Goal: Navigation & Orientation: Find specific page/section

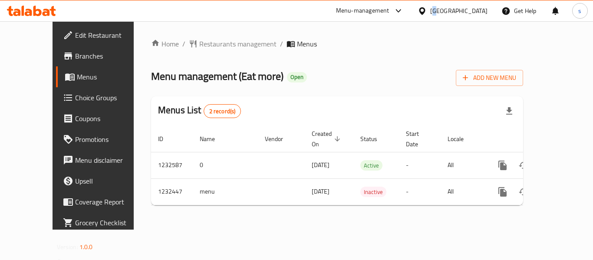
click at [477, 7] on div "Kuwait" at bounding box center [458, 11] width 57 height 10
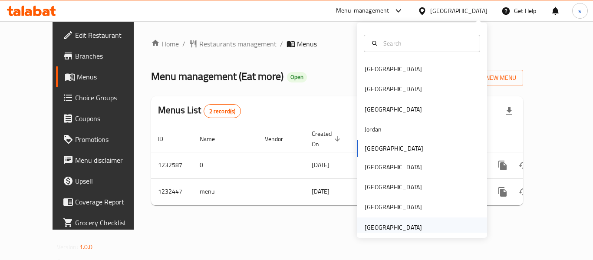
click at [393, 223] on div "[GEOGRAPHIC_DATA]" at bounding box center [393, 228] width 57 height 10
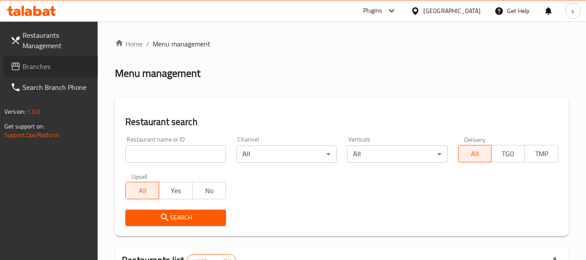
click at [43, 68] on span "Branches" at bounding box center [57, 66] width 69 height 10
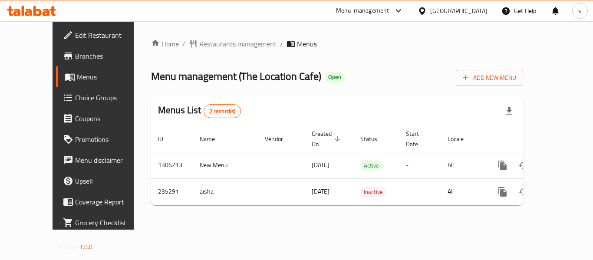
click at [458, 15] on div "[GEOGRAPHIC_DATA]" at bounding box center [453, 10] width 84 height 21
drag, startPoint x: 454, startPoint y: 8, endPoint x: 447, endPoint y: 8, distance: 7.0
click at [454, 8] on div "[GEOGRAPHIC_DATA]" at bounding box center [458, 11] width 57 height 10
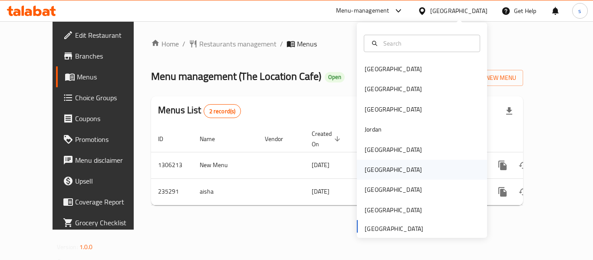
click at [379, 173] on div "Oman" at bounding box center [393, 170] width 71 height 20
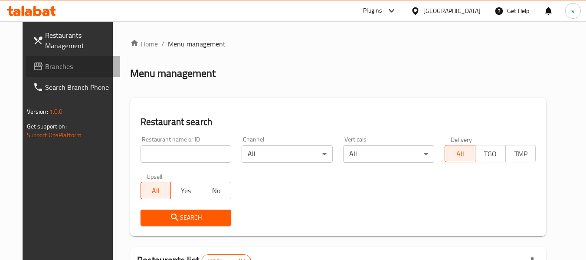
click at [58, 69] on span "Branches" at bounding box center [79, 66] width 69 height 10
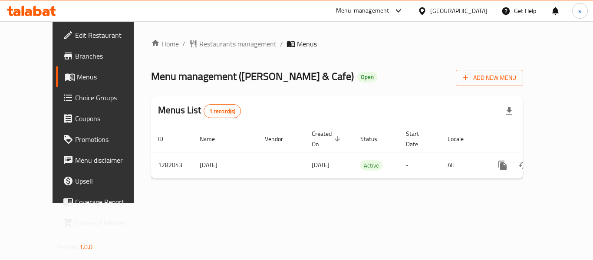
click at [427, 11] on icon at bounding box center [422, 11] width 9 height 9
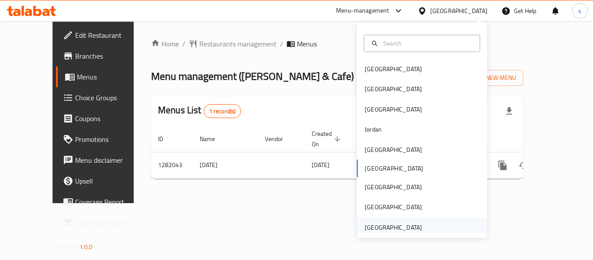
click at [398, 227] on div "[GEOGRAPHIC_DATA]" at bounding box center [393, 228] width 57 height 10
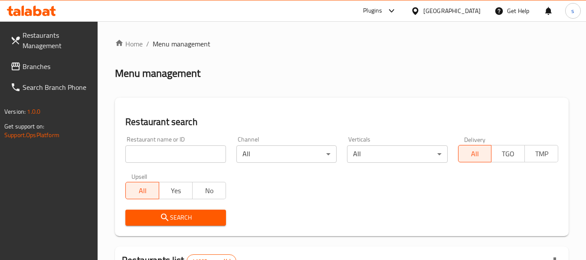
click at [51, 68] on span "Branches" at bounding box center [57, 66] width 69 height 10
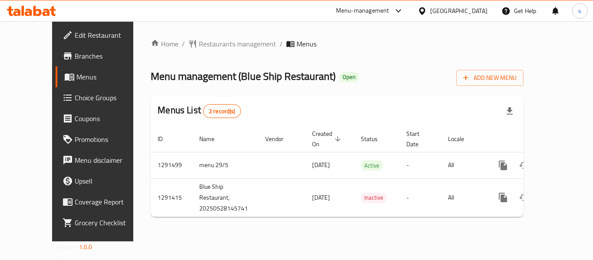
click at [176, 36] on div "Home / Restaurants management / Menus Menu management ( Blue Ship Restaurant ) …" at bounding box center [337, 131] width 408 height 220
click at [199, 41] on span "Restaurants management" at bounding box center [237, 44] width 77 height 10
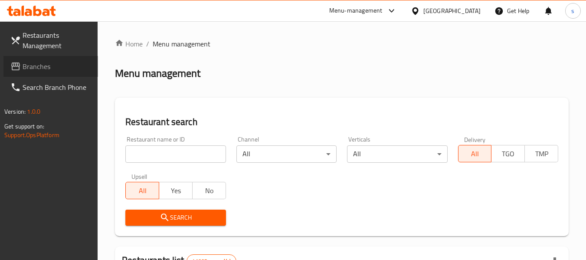
click at [55, 70] on span "Branches" at bounding box center [57, 66] width 69 height 10
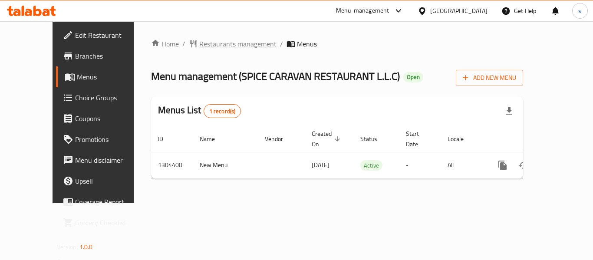
click at [201, 49] on span "Restaurants management" at bounding box center [237, 44] width 77 height 10
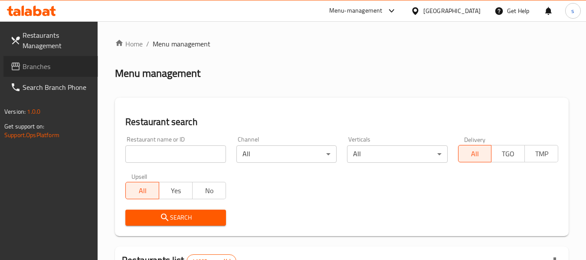
click at [52, 67] on span "Branches" at bounding box center [57, 66] width 69 height 10
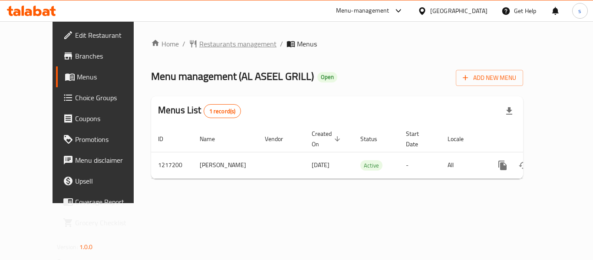
click at [222, 46] on span "Restaurants management" at bounding box center [237, 44] width 77 height 10
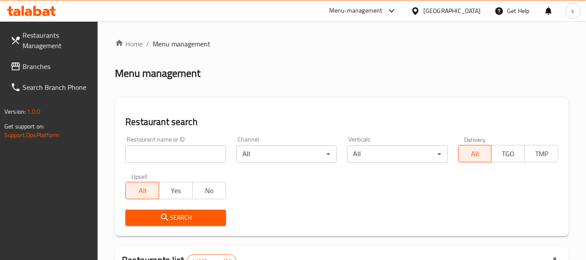
click at [58, 66] on span "Branches" at bounding box center [57, 66] width 69 height 10
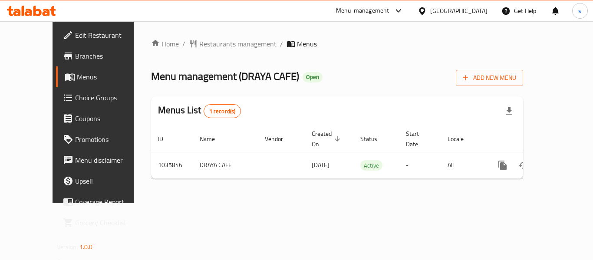
click at [427, 12] on icon at bounding box center [422, 11] width 9 height 9
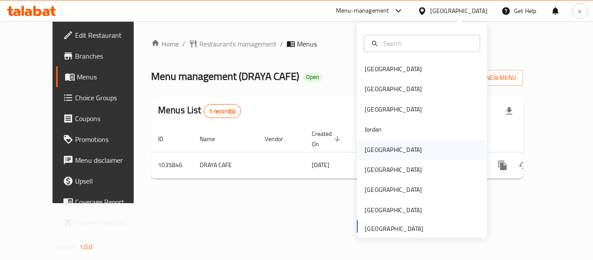
click at [378, 146] on div "[GEOGRAPHIC_DATA]" at bounding box center [393, 150] width 71 height 20
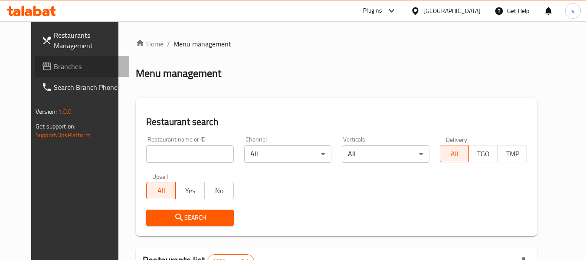
click at [54, 70] on span "Branches" at bounding box center [88, 66] width 69 height 10
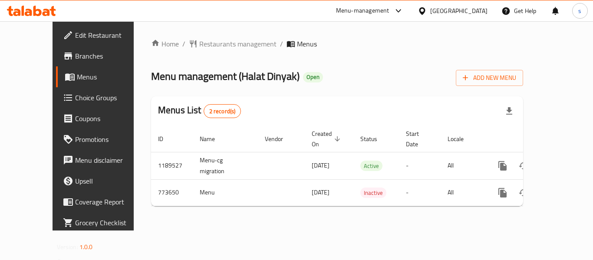
click at [471, 11] on div "[GEOGRAPHIC_DATA]" at bounding box center [458, 11] width 57 height 10
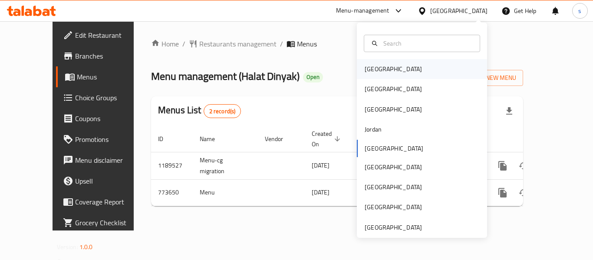
click at [375, 68] on div "[GEOGRAPHIC_DATA]" at bounding box center [393, 69] width 57 height 10
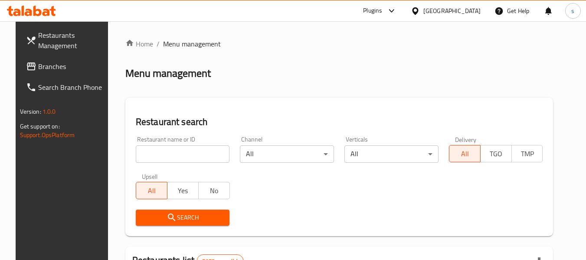
click at [50, 69] on span "Branches" at bounding box center [72, 66] width 69 height 10
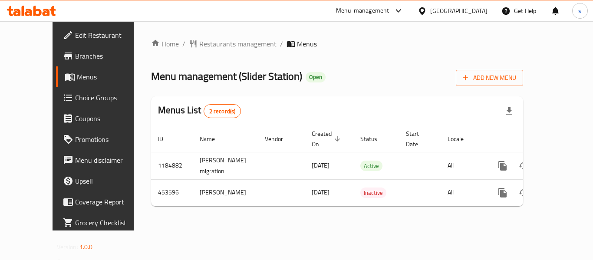
click at [427, 9] on icon at bounding box center [422, 11] width 9 height 9
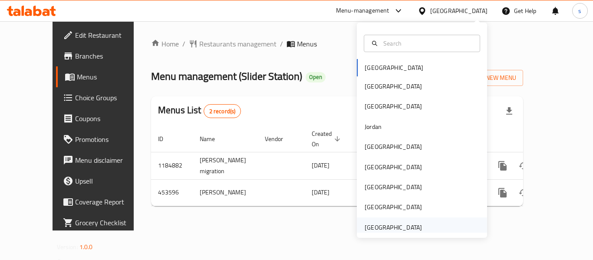
click at [389, 228] on div "[GEOGRAPHIC_DATA]" at bounding box center [393, 228] width 57 height 10
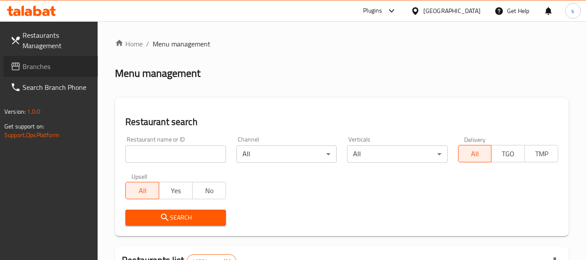
click at [46, 61] on span "Branches" at bounding box center [57, 66] width 69 height 10
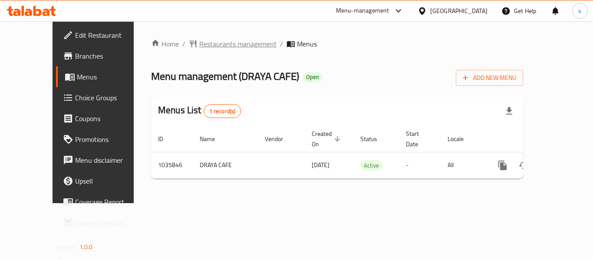
click at [199, 48] on span "Restaurants management" at bounding box center [237, 44] width 77 height 10
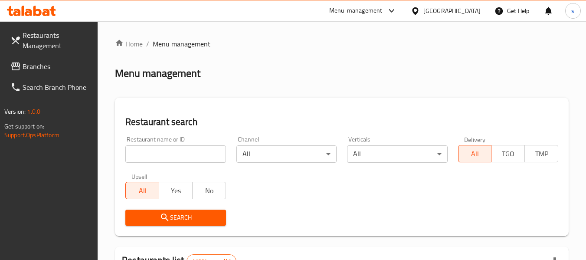
click at [49, 68] on span "Branches" at bounding box center [57, 66] width 69 height 10
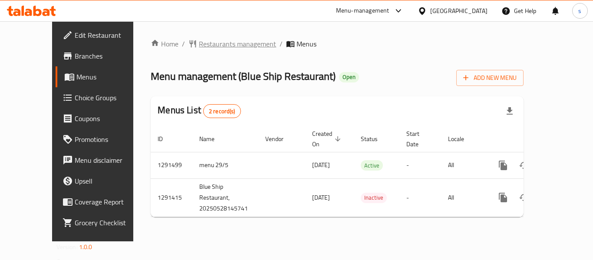
click at [209, 45] on span "Restaurants management" at bounding box center [237, 44] width 77 height 10
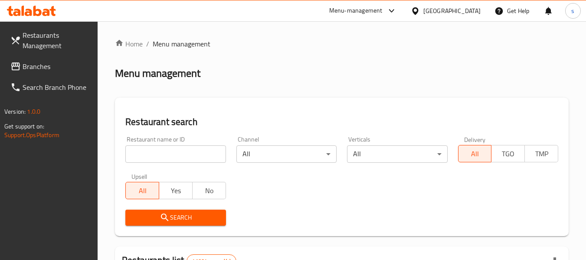
click at [56, 63] on span "Branches" at bounding box center [57, 66] width 69 height 10
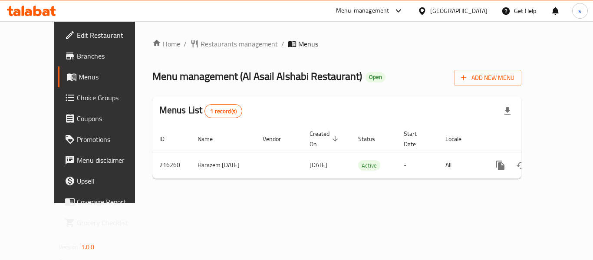
click at [446, 10] on div "[GEOGRAPHIC_DATA]" at bounding box center [458, 11] width 57 height 10
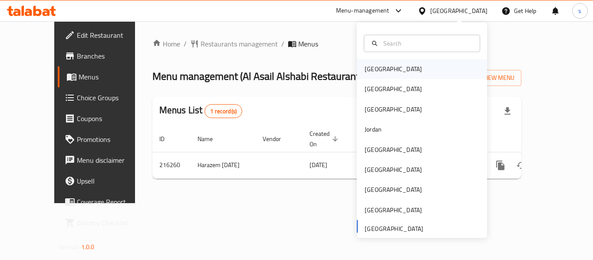
click at [401, 65] on div "[GEOGRAPHIC_DATA]" at bounding box center [422, 69] width 130 height 20
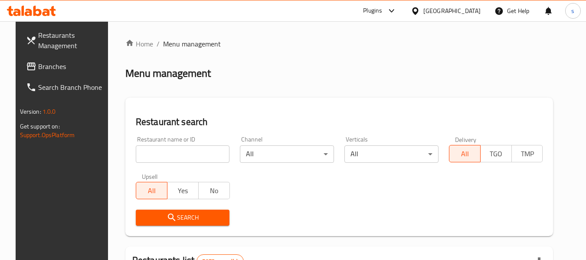
click at [38, 66] on span "Branches" at bounding box center [72, 66] width 69 height 10
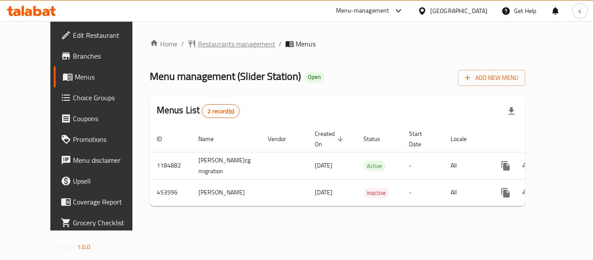
click at [198, 42] on span "Restaurants management" at bounding box center [236, 44] width 77 height 10
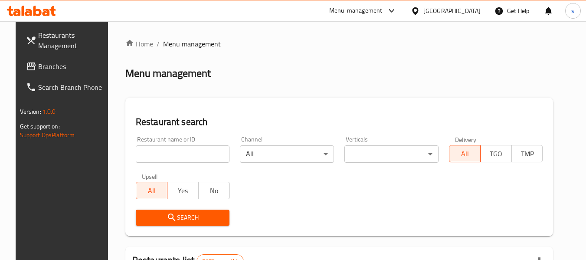
click at [65, 67] on span "Branches" at bounding box center [72, 66] width 69 height 10
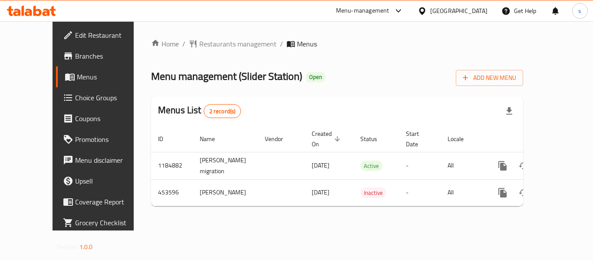
click at [430, 11] on div at bounding box center [424, 11] width 13 height 10
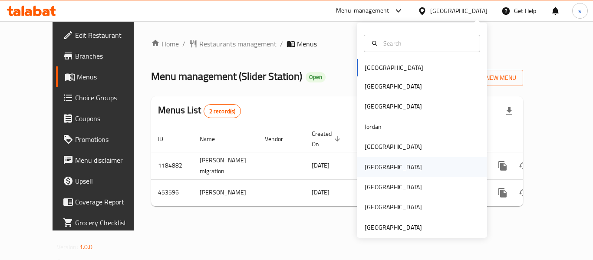
click at [381, 173] on div "[GEOGRAPHIC_DATA]" at bounding box center [393, 167] width 71 height 20
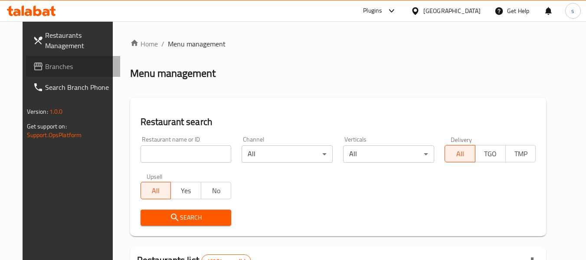
click at [56, 70] on span "Branches" at bounding box center [79, 66] width 69 height 10
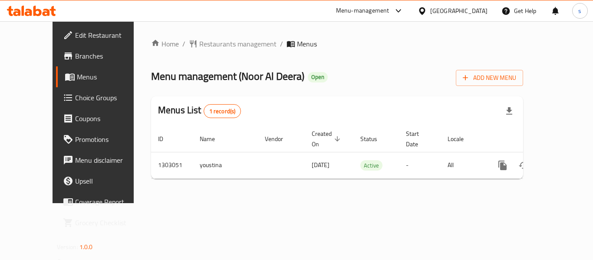
click at [427, 7] on icon at bounding box center [422, 11] width 9 height 9
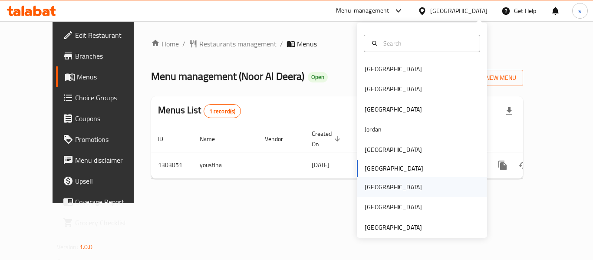
click at [366, 188] on div "[GEOGRAPHIC_DATA]" at bounding box center [393, 187] width 57 height 10
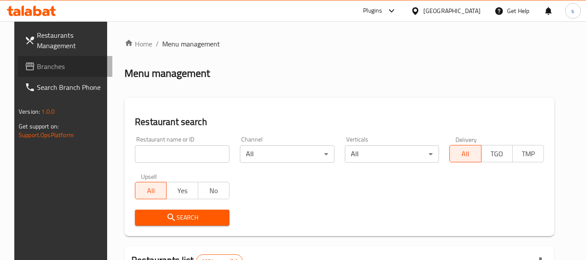
click at [43, 63] on span "Branches" at bounding box center [71, 66] width 69 height 10
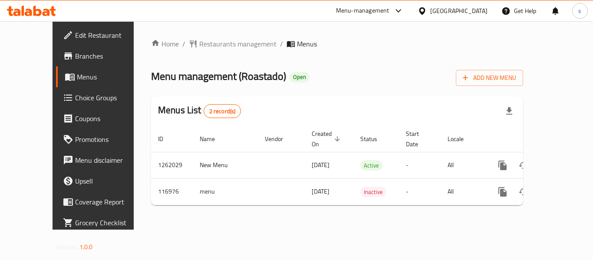
click at [479, 12] on div "[GEOGRAPHIC_DATA]" at bounding box center [458, 11] width 57 height 10
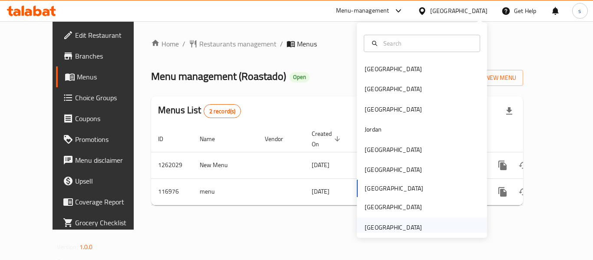
click at [408, 224] on div "[GEOGRAPHIC_DATA]" at bounding box center [393, 228] width 57 height 10
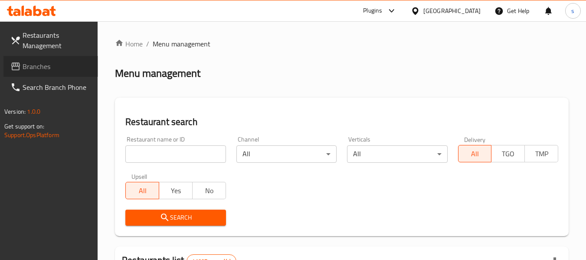
click at [62, 68] on span "Branches" at bounding box center [57, 66] width 69 height 10
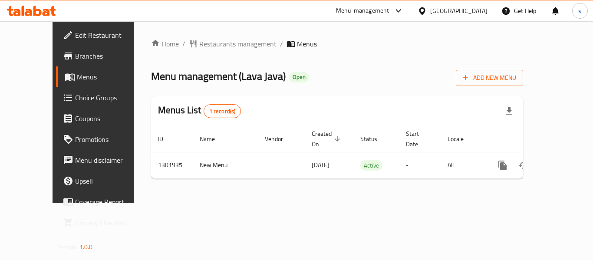
click at [456, 11] on div "[GEOGRAPHIC_DATA]" at bounding box center [458, 11] width 57 height 10
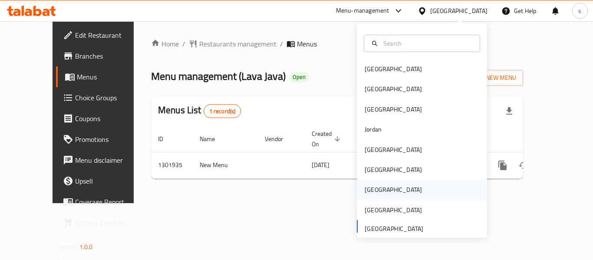
click at [389, 184] on div "[GEOGRAPHIC_DATA]" at bounding box center [422, 190] width 130 height 20
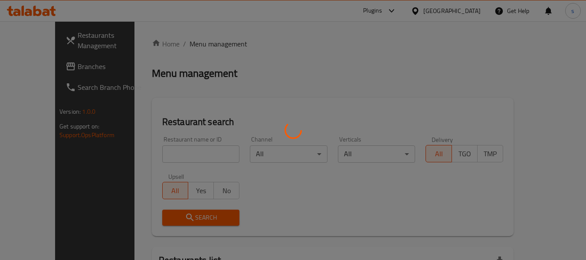
click at [62, 66] on div at bounding box center [293, 130] width 586 height 260
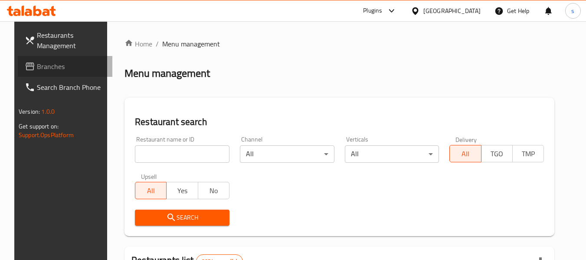
click at [48, 68] on span "Branches" at bounding box center [71, 66] width 69 height 10
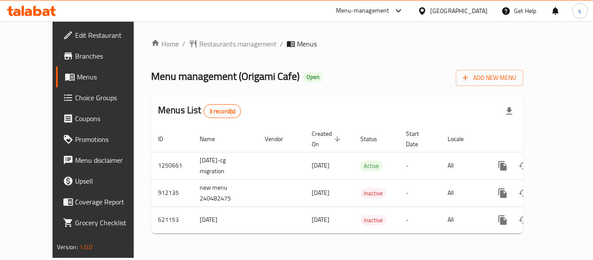
click at [474, 13] on div "[GEOGRAPHIC_DATA]" at bounding box center [458, 11] width 57 height 10
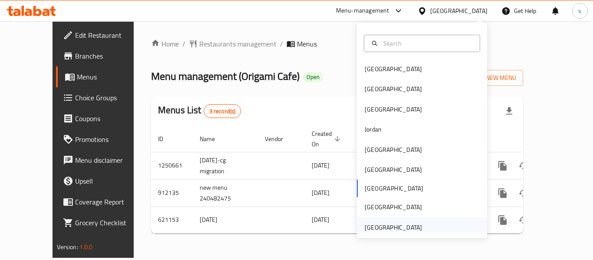
click at [413, 223] on div "[GEOGRAPHIC_DATA]" at bounding box center [393, 228] width 57 height 10
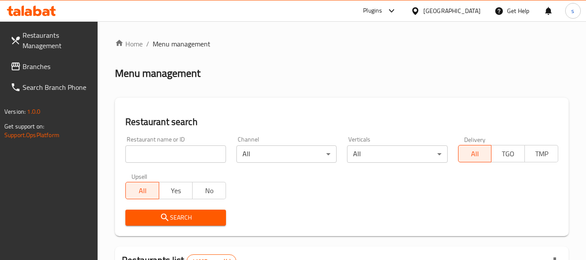
click at [53, 70] on span "Branches" at bounding box center [57, 66] width 69 height 10
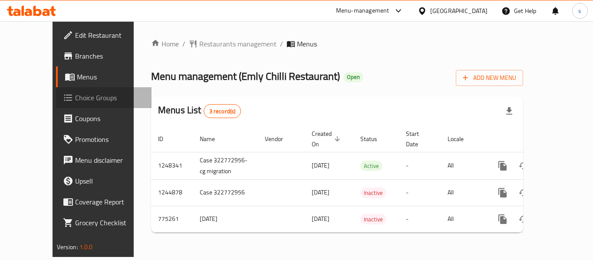
click at [75, 103] on span "Choice Groups" at bounding box center [109, 97] width 69 height 10
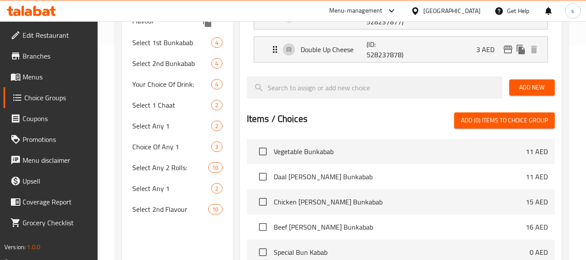
scroll to position [217, 0]
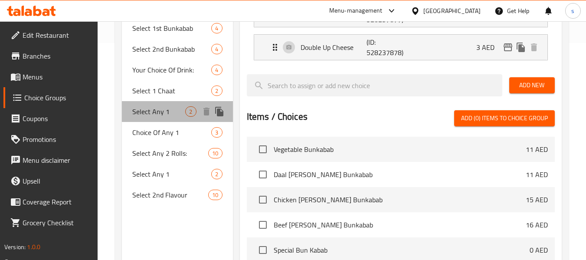
click at [168, 116] on span "Select Any 1" at bounding box center [158, 111] width 53 height 10
type input "Select Any 1"
type input "حدد أي 1"
type input "1"
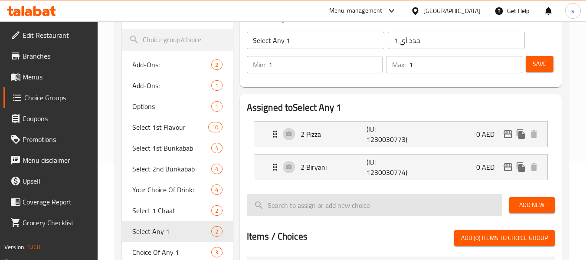
scroll to position [43, 0]
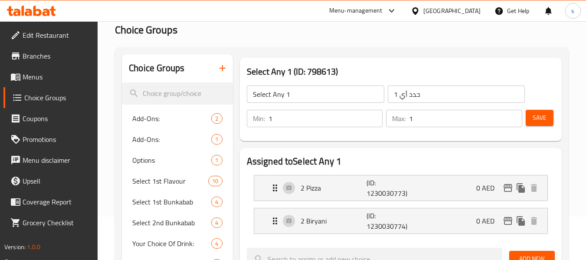
click at [428, 12] on div "[GEOGRAPHIC_DATA]" at bounding box center [452, 11] width 57 height 10
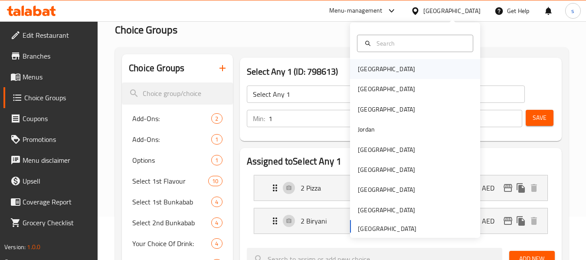
click at [372, 70] on div "[GEOGRAPHIC_DATA]" at bounding box center [386, 69] width 57 height 10
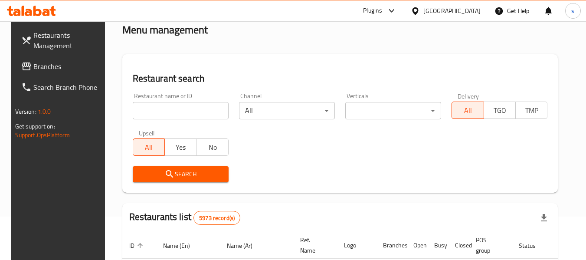
click at [61, 66] on span "Branches" at bounding box center [67, 66] width 69 height 10
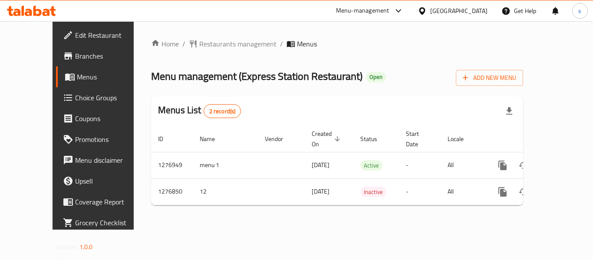
click at [475, 14] on div "[GEOGRAPHIC_DATA]" at bounding box center [458, 11] width 57 height 10
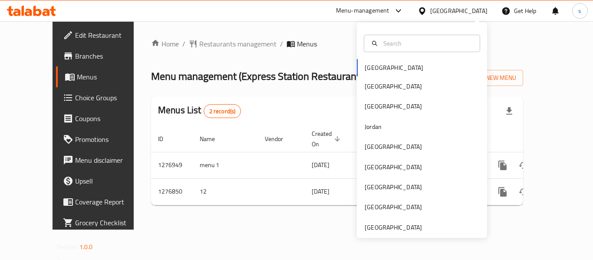
click at [405, 234] on div "Bahrain Egypt Iraq Jordan Kuwait Oman Qatar Saudi Arabia United Arab Emirates" at bounding box center [422, 130] width 130 height 215
click at [403, 228] on div "[GEOGRAPHIC_DATA]" at bounding box center [393, 228] width 57 height 10
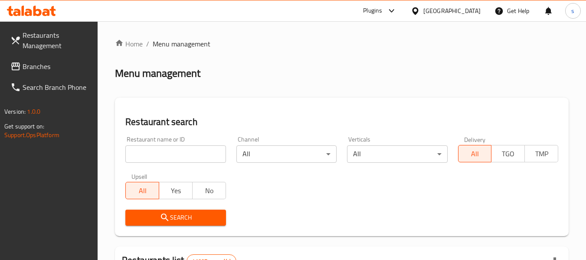
click at [61, 69] on span "Branches" at bounding box center [57, 66] width 69 height 10
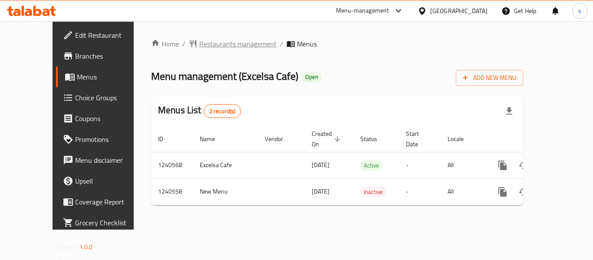
click at [199, 46] on span "Restaurants management" at bounding box center [237, 44] width 77 height 10
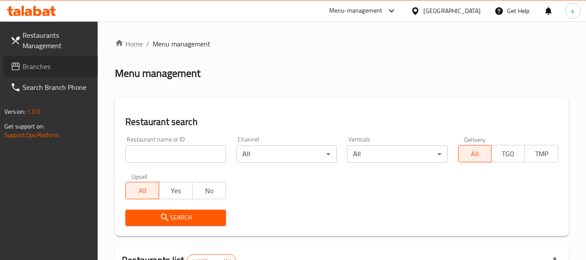
click at [33, 68] on span "Branches" at bounding box center [57, 66] width 69 height 10
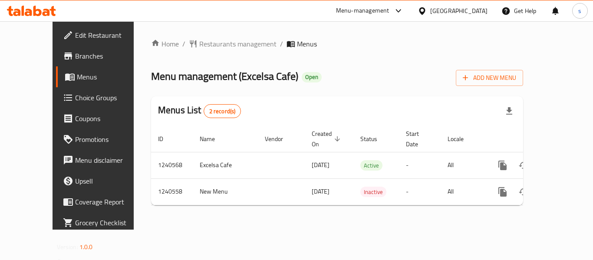
click at [452, 11] on div "[GEOGRAPHIC_DATA]" at bounding box center [458, 11] width 57 height 10
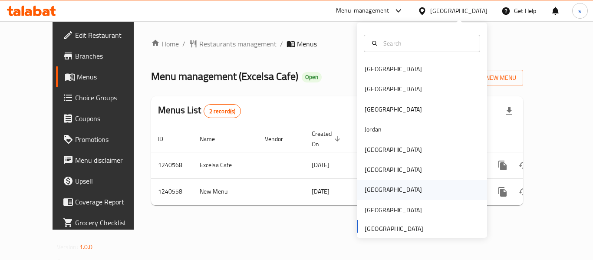
click at [377, 192] on div "[GEOGRAPHIC_DATA]" at bounding box center [393, 190] width 71 height 20
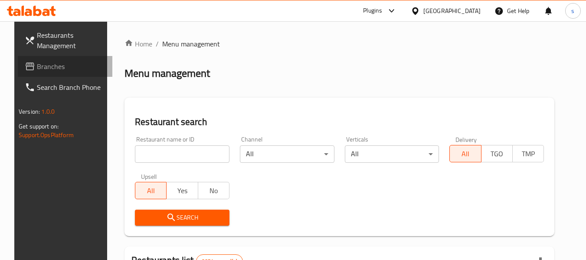
click at [41, 72] on span "Branches" at bounding box center [71, 66] width 69 height 10
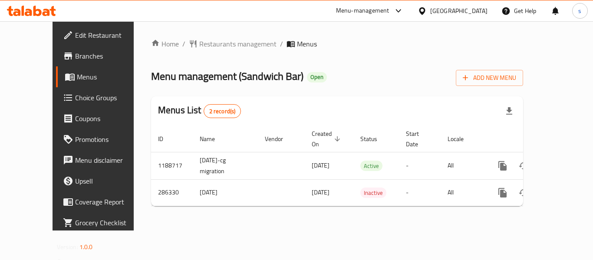
click at [474, 13] on div "Qatar" at bounding box center [458, 11] width 57 height 10
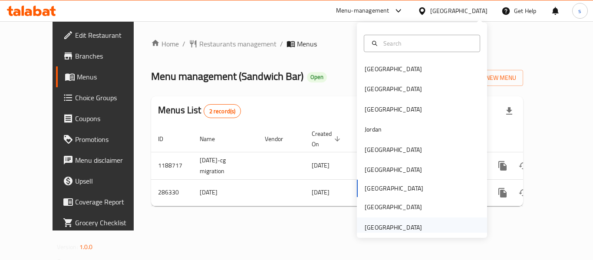
click at [402, 225] on div "[GEOGRAPHIC_DATA]" at bounding box center [393, 228] width 57 height 10
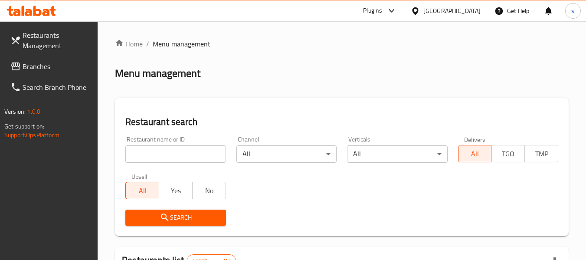
click at [42, 66] on span "Branches" at bounding box center [57, 66] width 69 height 10
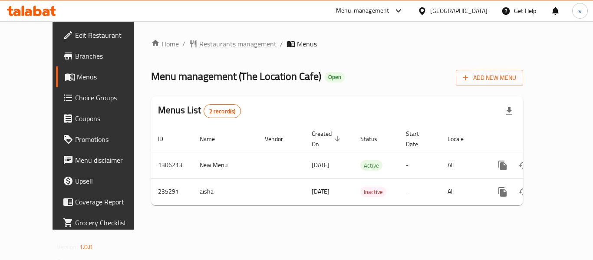
click at [217, 44] on span "Restaurants management" at bounding box center [237, 44] width 77 height 10
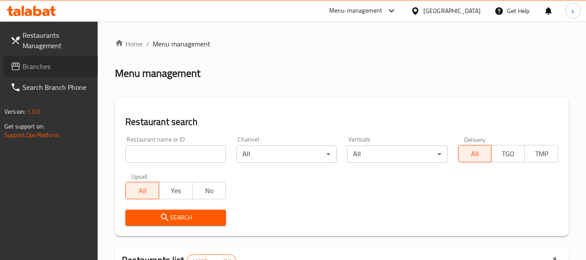
click at [69, 75] on link "Branches" at bounding box center [50, 66] width 95 height 21
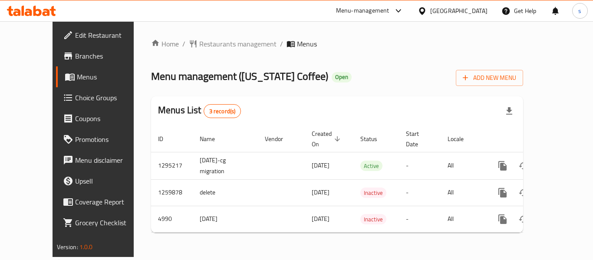
click at [476, 7] on div "[GEOGRAPHIC_DATA]" at bounding box center [458, 11] width 57 height 10
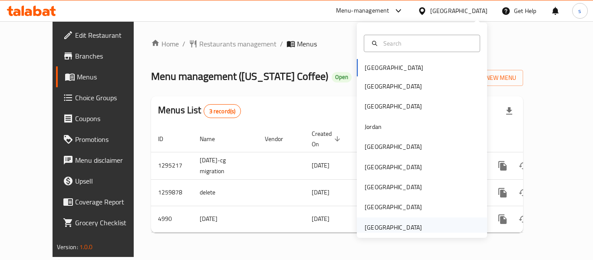
click at [416, 231] on div "[GEOGRAPHIC_DATA]" at bounding box center [393, 227] width 71 height 20
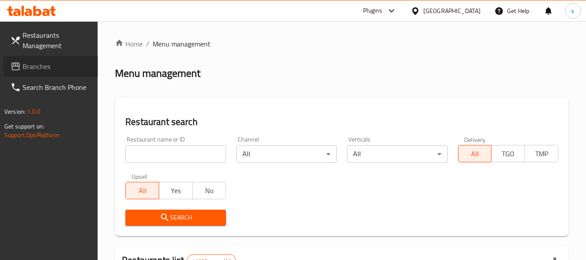
click at [44, 66] on span "Branches" at bounding box center [57, 66] width 69 height 10
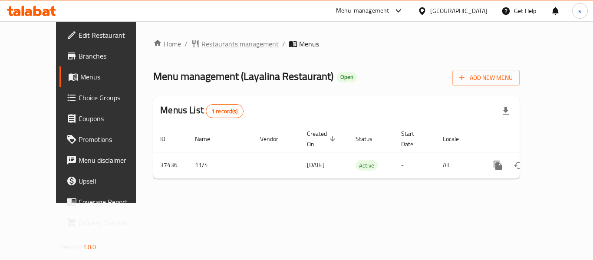
click at [201, 46] on span "Restaurants management" at bounding box center [239, 44] width 77 height 10
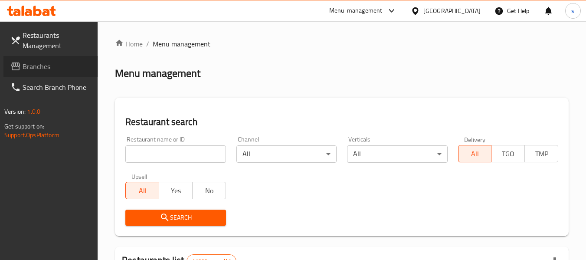
click at [40, 70] on span "Branches" at bounding box center [57, 66] width 69 height 10
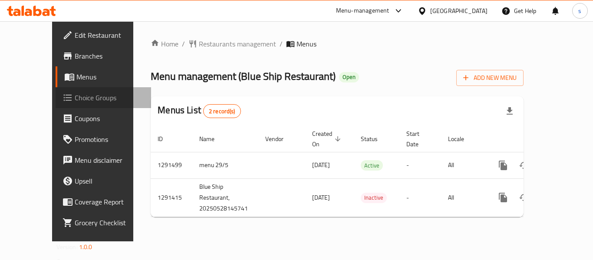
click at [75, 102] on span "Choice Groups" at bounding box center [109, 97] width 69 height 10
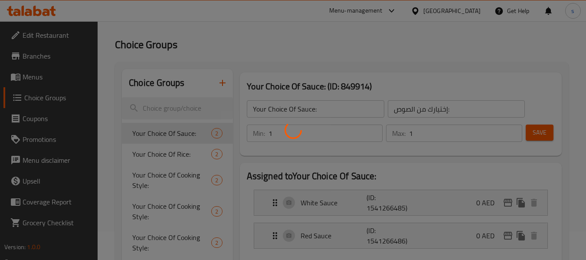
scroll to position [43, 0]
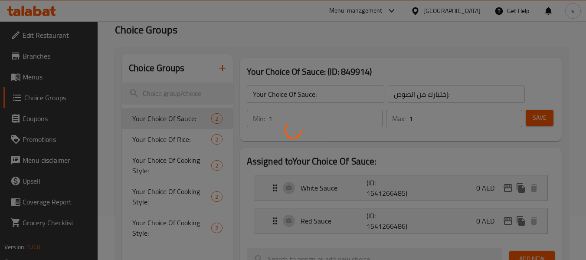
click at [171, 119] on div at bounding box center [293, 130] width 586 height 260
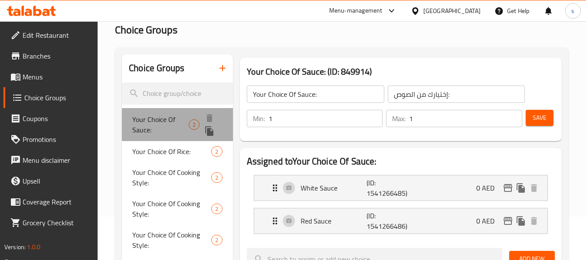
click at [171, 119] on span "Your Choice Of Sauce:" at bounding box center [160, 124] width 56 height 21
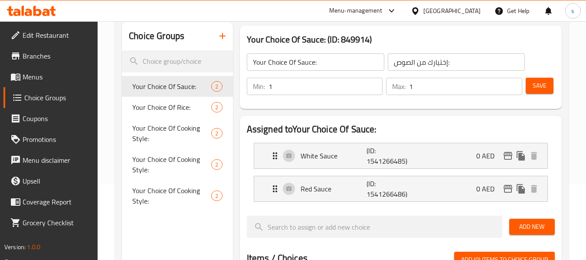
scroll to position [130, 0]
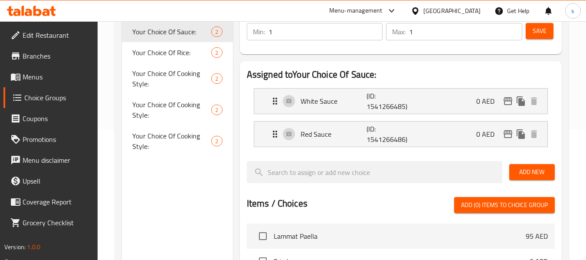
click at [451, 10] on div "[GEOGRAPHIC_DATA]" at bounding box center [452, 11] width 57 height 10
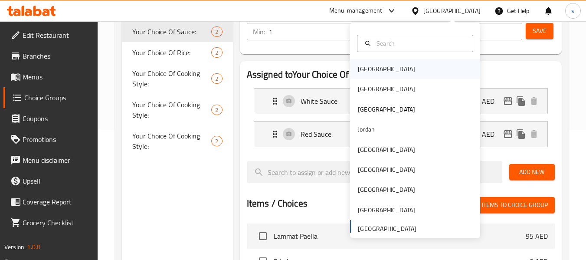
click at [369, 71] on div "[GEOGRAPHIC_DATA]" at bounding box center [386, 69] width 57 height 10
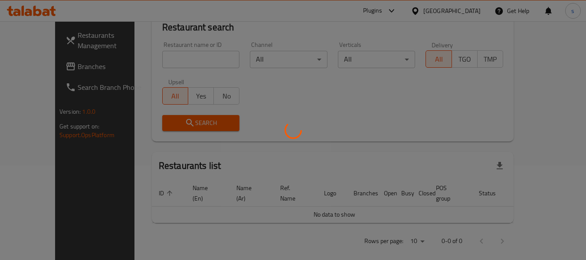
scroll to position [130, 0]
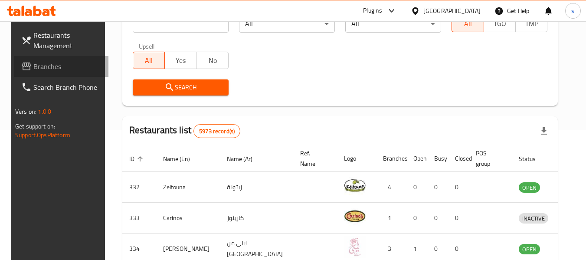
click at [49, 68] on span "Branches" at bounding box center [67, 66] width 69 height 10
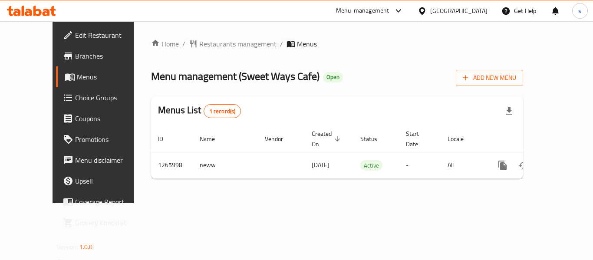
click at [425, 12] on icon at bounding box center [422, 10] width 6 height 7
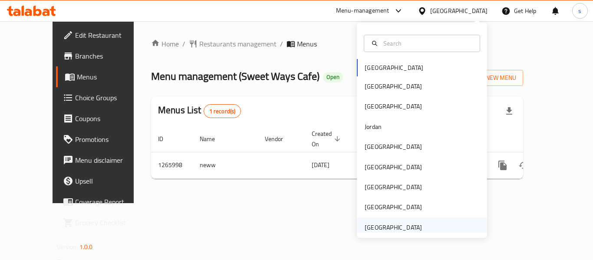
click at [391, 229] on div "[GEOGRAPHIC_DATA]" at bounding box center [393, 228] width 57 height 10
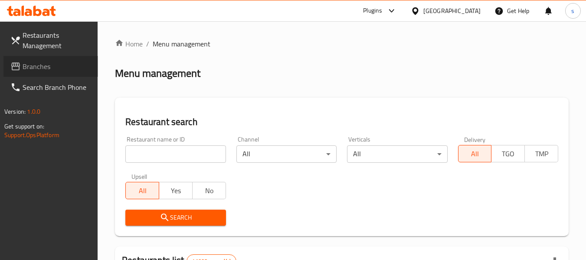
click at [60, 69] on span "Branches" at bounding box center [57, 66] width 69 height 10
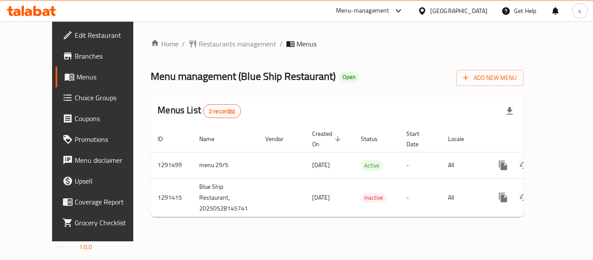
click at [431, 10] on div "[GEOGRAPHIC_DATA]" at bounding box center [458, 11] width 57 height 10
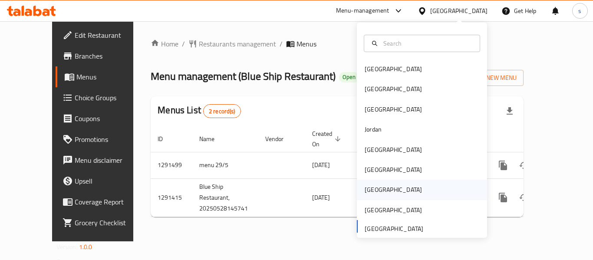
click at [379, 189] on div "[GEOGRAPHIC_DATA]" at bounding box center [393, 190] width 71 height 20
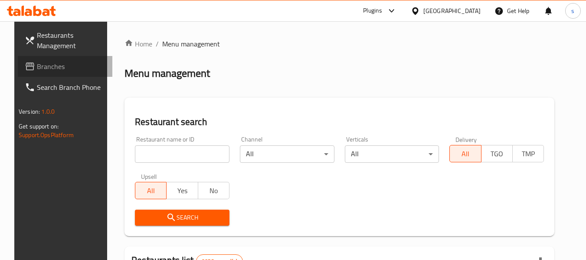
click at [50, 69] on span "Branches" at bounding box center [71, 66] width 69 height 10
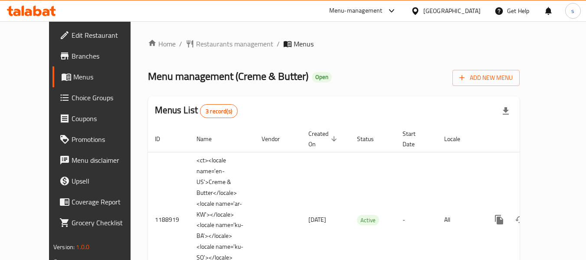
click at [420, 9] on icon at bounding box center [415, 11] width 9 height 9
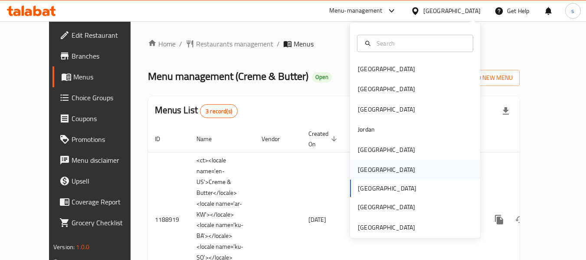
click at [389, 171] on div "[GEOGRAPHIC_DATA]" at bounding box center [415, 170] width 130 height 20
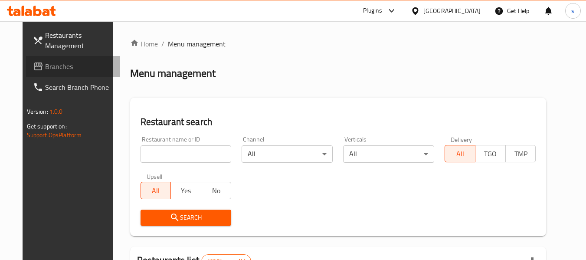
click at [52, 65] on span "Branches" at bounding box center [79, 66] width 69 height 10
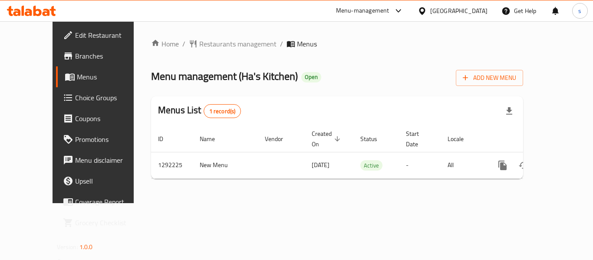
click at [472, 13] on div "[GEOGRAPHIC_DATA]" at bounding box center [458, 11] width 57 height 10
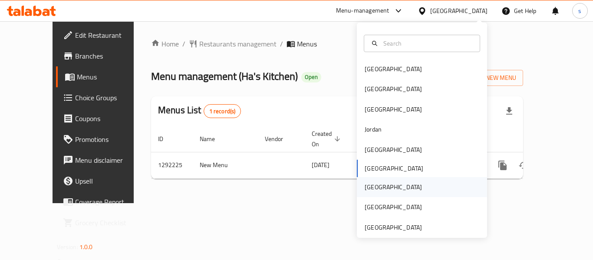
click at [377, 194] on div "[GEOGRAPHIC_DATA]" at bounding box center [393, 187] width 71 height 20
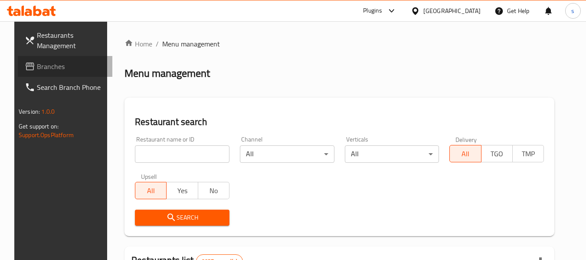
click at [71, 63] on span "Branches" at bounding box center [71, 66] width 69 height 10
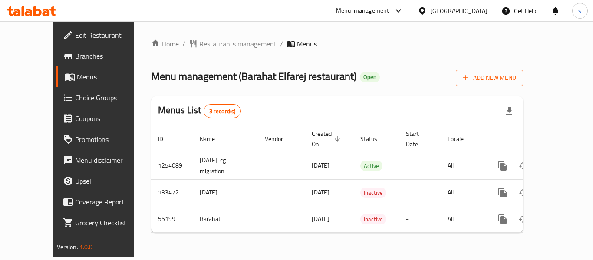
click at [488, 9] on div "[GEOGRAPHIC_DATA]" at bounding box center [453, 10] width 84 height 21
click at [475, 7] on div "[GEOGRAPHIC_DATA]" at bounding box center [458, 11] width 57 height 10
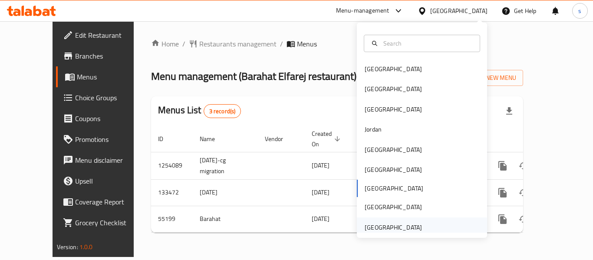
click at [395, 226] on div "[GEOGRAPHIC_DATA]" at bounding box center [393, 228] width 57 height 10
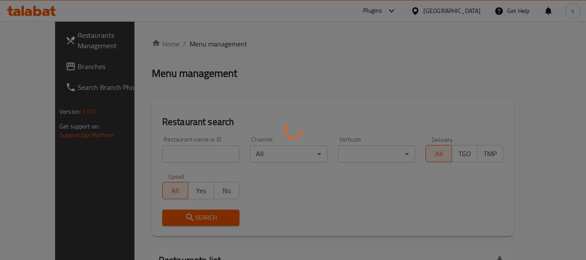
click at [44, 69] on div at bounding box center [293, 130] width 586 height 260
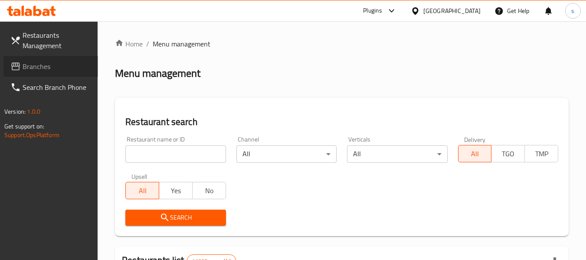
click at [50, 69] on span "Branches" at bounding box center [57, 66] width 69 height 10
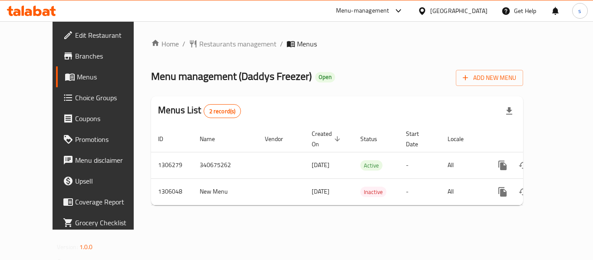
click at [434, 12] on div "[GEOGRAPHIC_DATA]" at bounding box center [458, 11] width 57 height 10
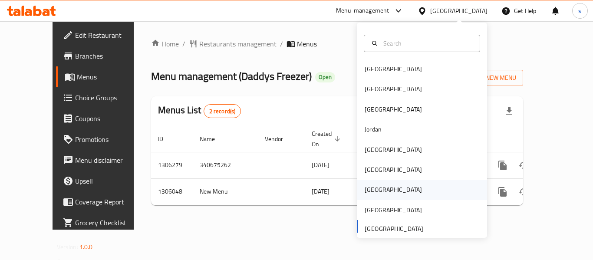
click at [374, 188] on div "[GEOGRAPHIC_DATA]" at bounding box center [393, 190] width 71 height 20
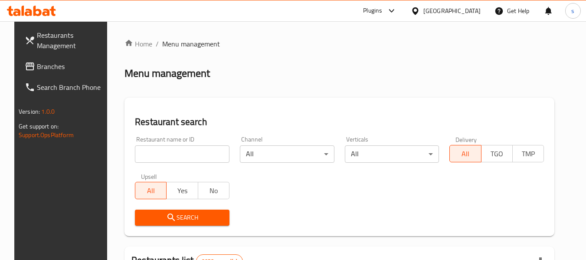
click at [60, 69] on span "Branches" at bounding box center [71, 66] width 69 height 10
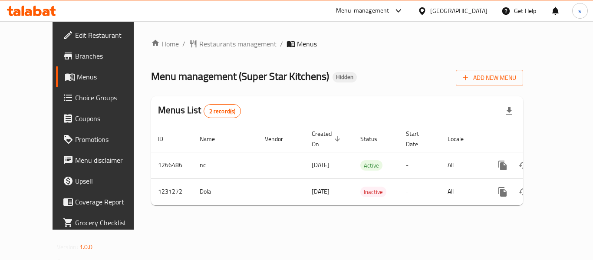
click at [425, 11] on icon at bounding box center [422, 10] width 6 height 7
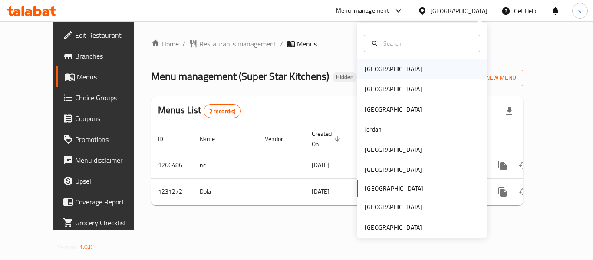
click at [409, 69] on div "[GEOGRAPHIC_DATA]" at bounding box center [422, 69] width 130 height 20
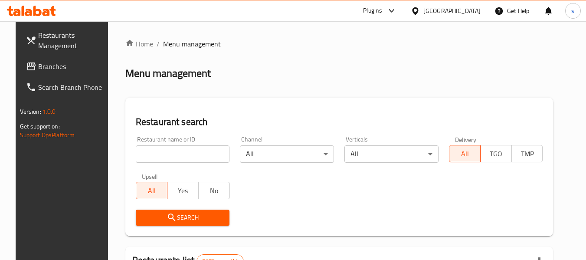
click at [52, 67] on span "Branches" at bounding box center [72, 66] width 69 height 10
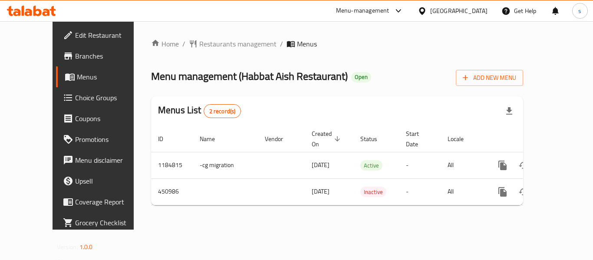
click at [468, 15] on div "[GEOGRAPHIC_DATA]" at bounding box center [458, 11] width 57 height 10
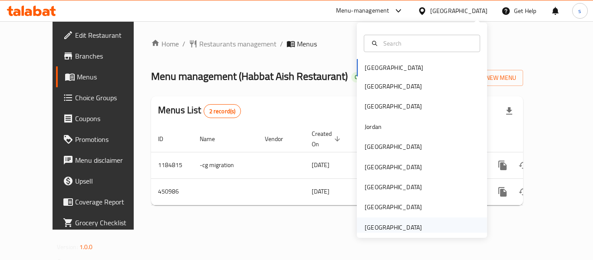
click at [401, 228] on div "[GEOGRAPHIC_DATA]" at bounding box center [393, 228] width 57 height 10
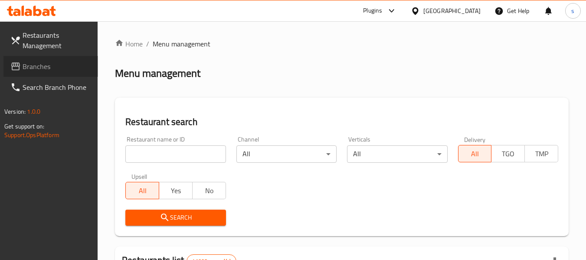
click at [44, 64] on span "Branches" at bounding box center [57, 66] width 69 height 10
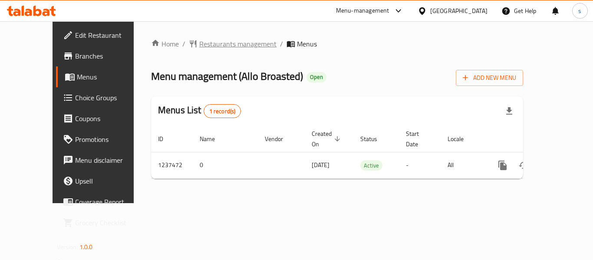
click at [212, 47] on span "Restaurants management" at bounding box center [237, 44] width 77 height 10
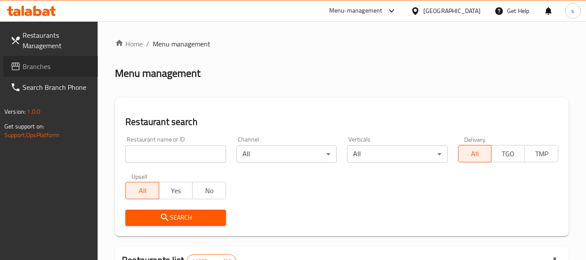
click at [51, 63] on span "Branches" at bounding box center [57, 66] width 69 height 10
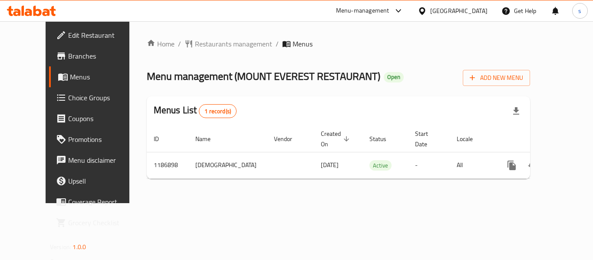
click at [428, 11] on div at bounding box center [424, 11] width 13 height 10
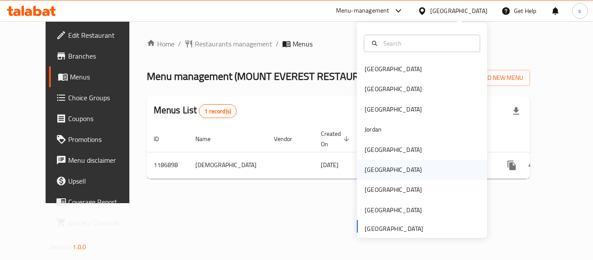
click at [379, 174] on div "[GEOGRAPHIC_DATA]" at bounding box center [393, 170] width 71 height 20
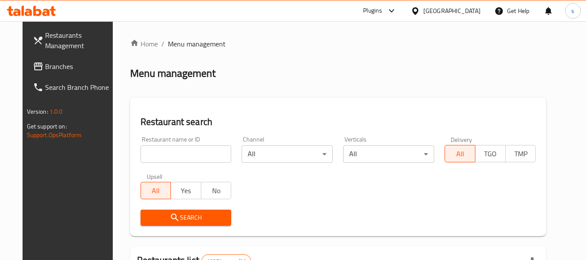
click at [62, 73] on link "Branches" at bounding box center [73, 66] width 95 height 21
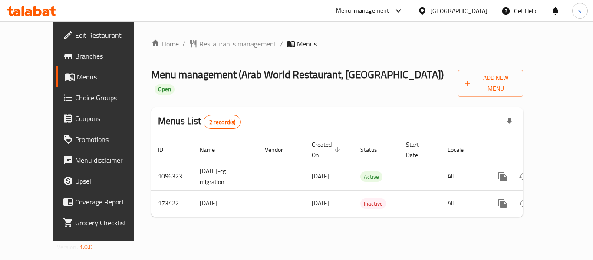
click at [430, 6] on div at bounding box center [424, 11] width 13 height 10
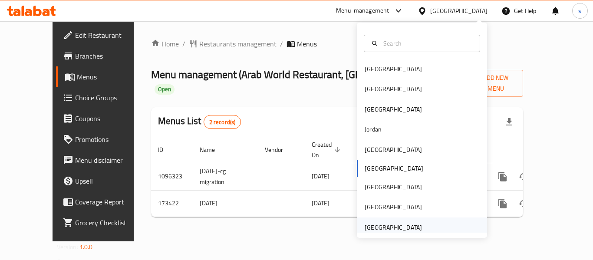
click at [380, 227] on div "[GEOGRAPHIC_DATA]" at bounding box center [393, 228] width 57 height 10
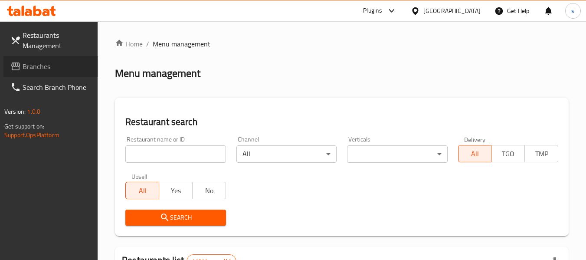
click at [38, 66] on span "Branches" at bounding box center [57, 66] width 69 height 10
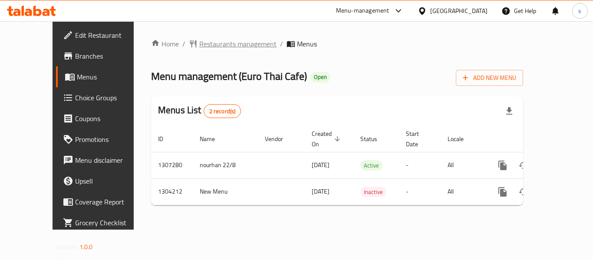
click at [221, 45] on span "Restaurants management" at bounding box center [237, 44] width 77 height 10
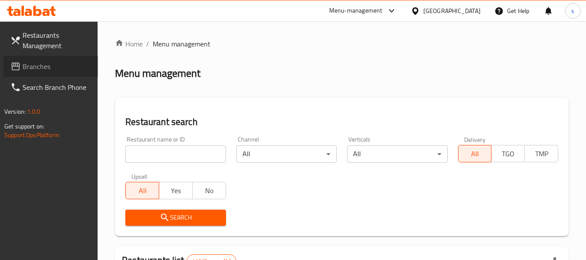
click at [20, 69] on icon at bounding box center [15, 67] width 9 height 8
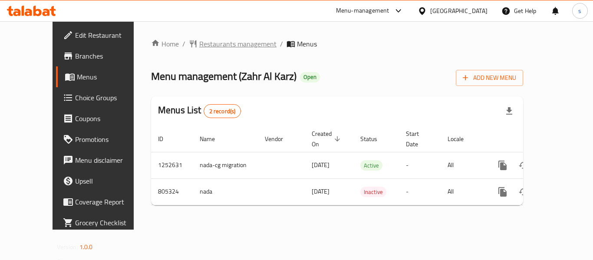
click at [224, 42] on span "Restaurants management" at bounding box center [237, 44] width 77 height 10
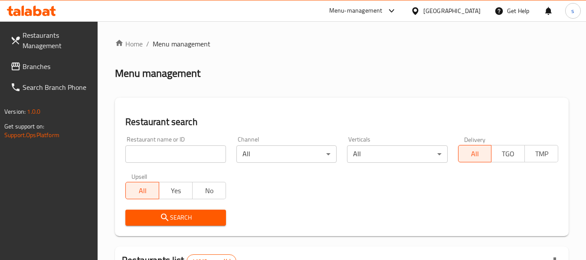
click at [48, 68] on span "Branches" at bounding box center [57, 66] width 69 height 10
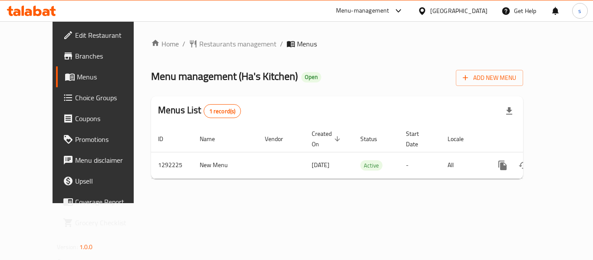
click at [427, 13] on icon at bounding box center [422, 11] width 9 height 9
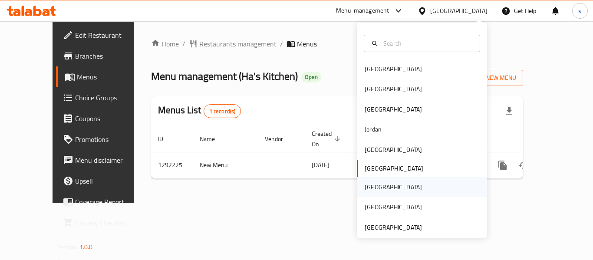
click at [388, 188] on div "[GEOGRAPHIC_DATA]" at bounding box center [422, 187] width 130 height 20
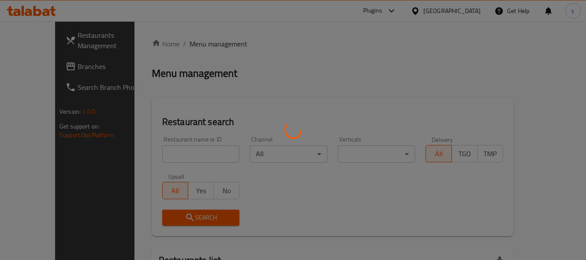
click at [388, 188] on div at bounding box center [293, 130] width 586 height 260
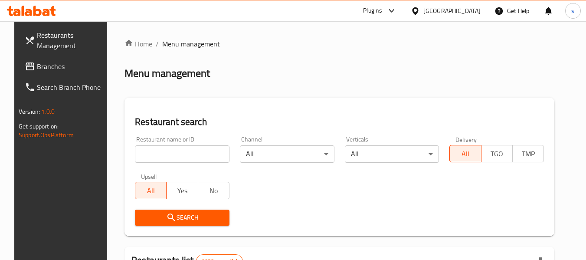
click at [32, 59] on link "Branches" at bounding box center [65, 66] width 95 height 21
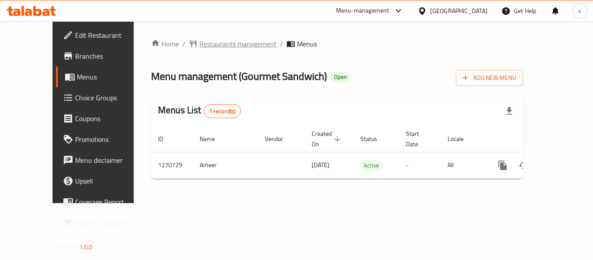
click at [199, 45] on span "Restaurants management" at bounding box center [237, 44] width 77 height 10
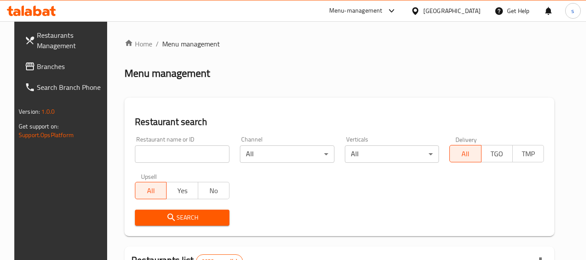
click at [54, 66] on span "Branches" at bounding box center [71, 66] width 69 height 10
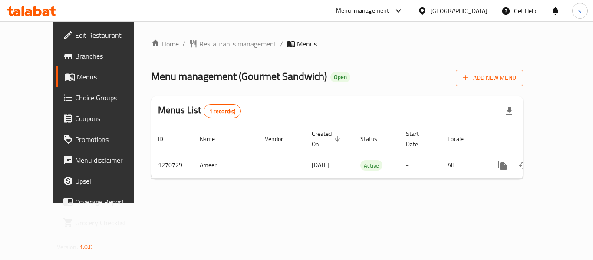
click at [464, 5] on div "Qatar" at bounding box center [453, 10] width 84 height 21
click at [475, 11] on div "Qatar" at bounding box center [458, 11] width 57 height 10
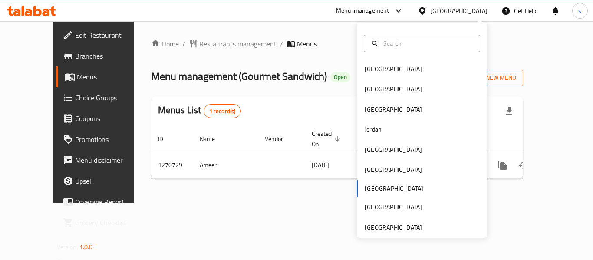
drag, startPoint x: 418, startPoint y: 233, endPoint x: 341, endPoint y: 188, distance: 89.3
click at [416, 233] on div "Bahrain Egypt Iraq Jordan Kuwait Oman Qatar Saudi Arabia United Arab Emirates" at bounding box center [422, 130] width 130 height 215
click at [398, 224] on div "[GEOGRAPHIC_DATA]" at bounding box center [393, 228] width 57 height 10
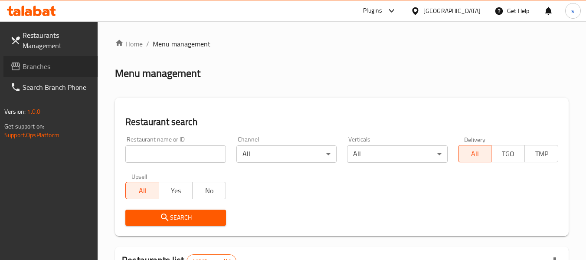
click at [46, 65] on span "Branches" at bounding box center [57, 66] width 69 height 10
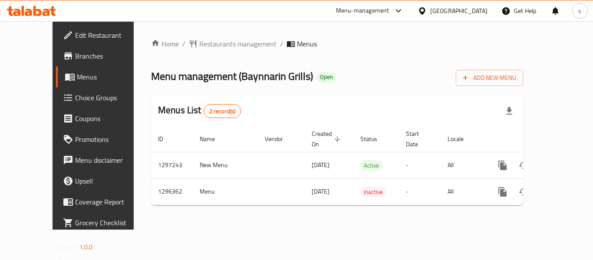
click at [75, 95] on span "Choice Groups" at bounding box center [109, 97] width 69 height 10
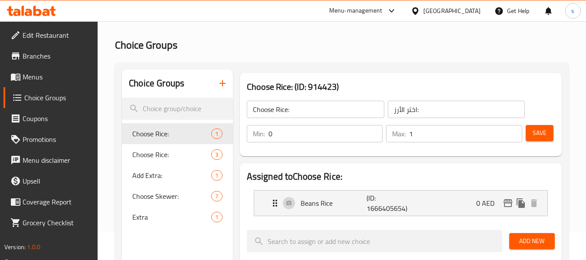
scroll to position [43, 0]
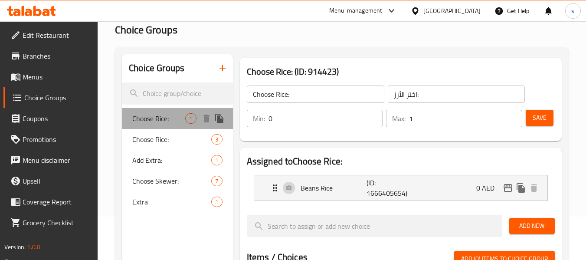
click at [163, 115] on span "Choose Rice:" at bounding box center [158, 118] width 53 height 10
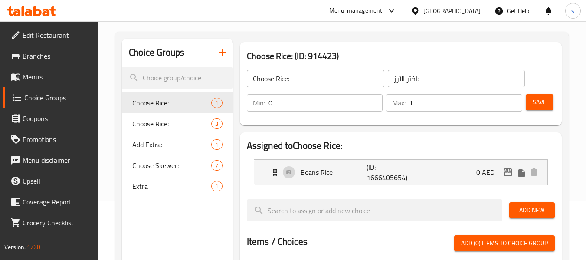
scroll to position [0, 0]
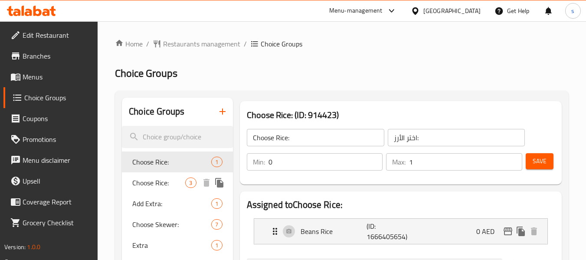
click at [158, 182] on span "Choose Rice:" at bounding box center [158, 183] width 53 height 10
type input "1"
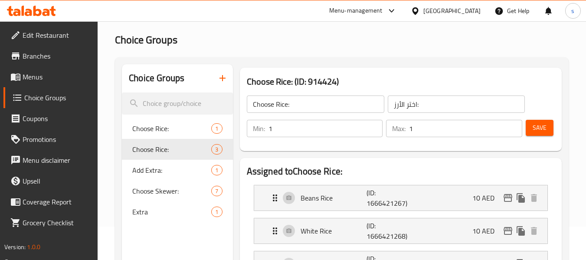
scroll to position [87, 0]
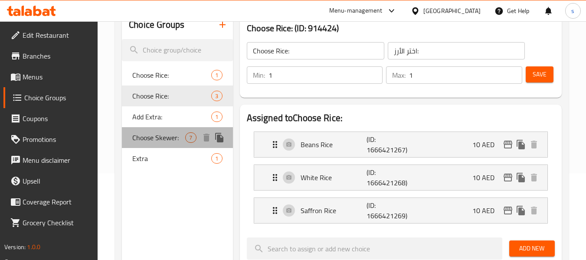
click at [162, 138] on span "Choose Skewer:" at bounding box center [158, 137] width 53 height 10
type input "Choose Skewer:"
type input "اختر سيخ:"
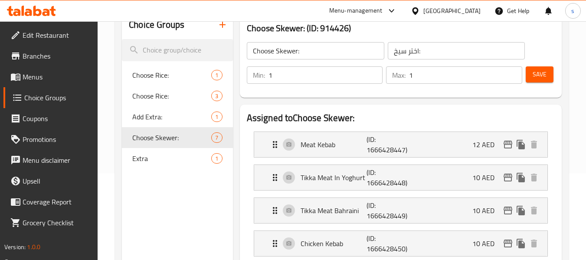
click at [302, 76] on input "1" at bounding box center [326, 74] width 115 height 17
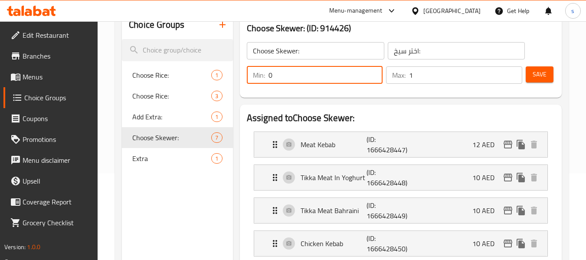
click at [372, 77] on input "0" at bounding box center [326, 74] width 115 height 17
click at [372, 78] on input "0" at bounding box center [326, 74] width 115 height 17
click at [373, 71] on input "1" at bounding box center [326, 74] width 115 height 17
click at [371, 71] on input "2" at bounding box center [326, 74] width 115 height 17
type input "1"
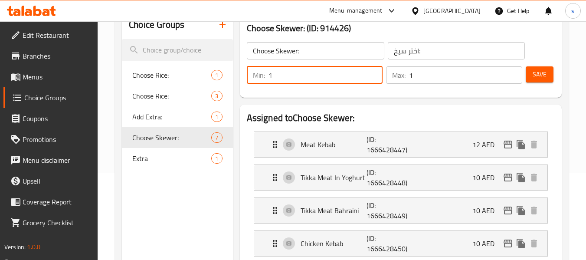
click at [372, 80] on input "1" at bounding box center [326, 74] width 115 height 17
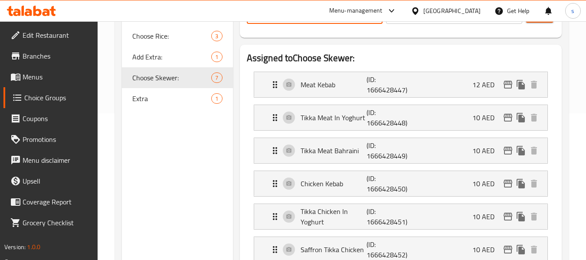
scroll to position [130, 0]
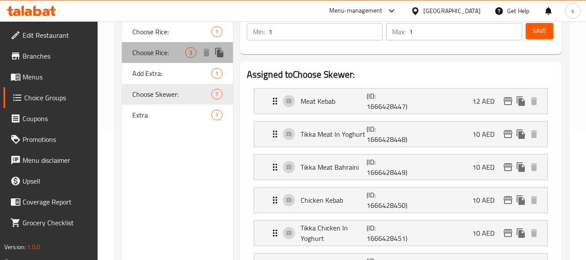
click at [168, 52] on span "Choose Rice:" at bounding box center [158, 52] width 53 height 10
type input "Choose Rice:"
type input "اختر الأرز:"
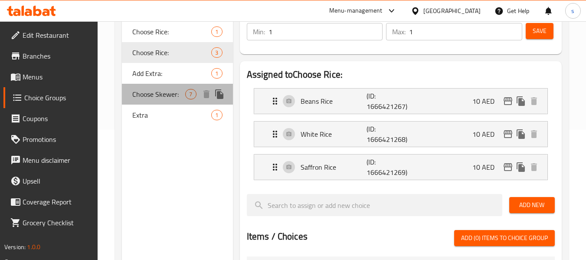
click at [164, 92] on span "Choose Skewer:" at bounding box center [158, 94] width 53 height 10
type input "Choose Skewer:"
type input "اختر سيخ:"
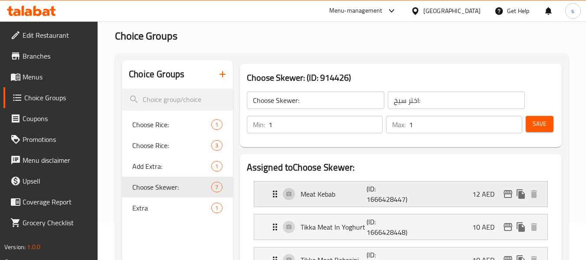
scroll to position [0, 0]
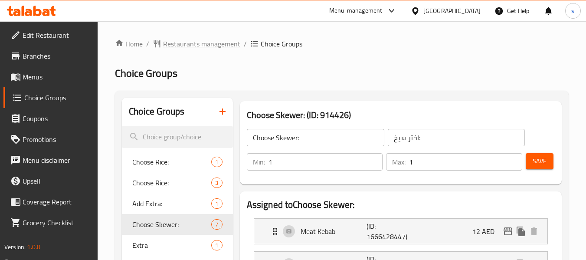
click at [214, 45] on span "Restaurants management" at bounding box center [201, 44] width 77 height 10
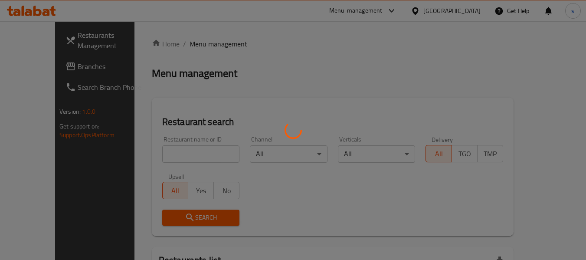
click at [50, 68] on div at bounding box center [293, 130] width 586 height 260
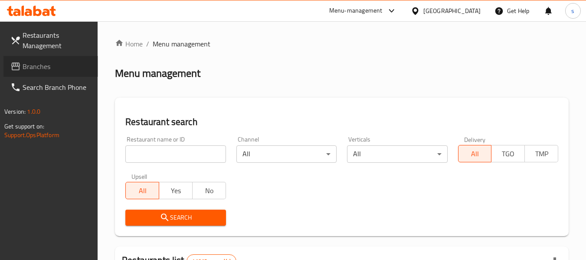
click at [50, 68] on span "Branches" at bounding box center [57, 66] width 69 height 10
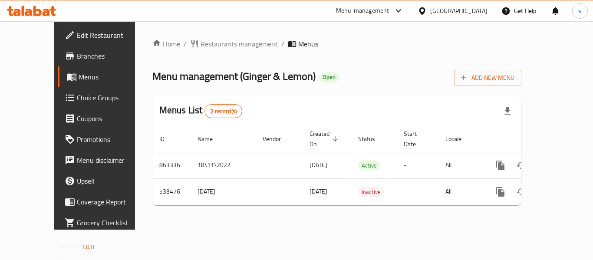
click at [449, 10] on div "[GEOGRAPHIC_DATA]" at bounding box center [458, 11] width 57 height 10
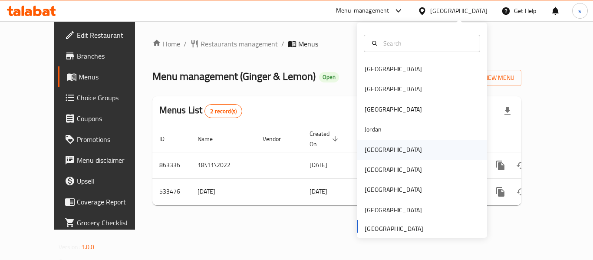
click at [408, 148] on div "[GEOGRAPHIC_DATA]" at bounding box center [422, 150] width 130 height 20
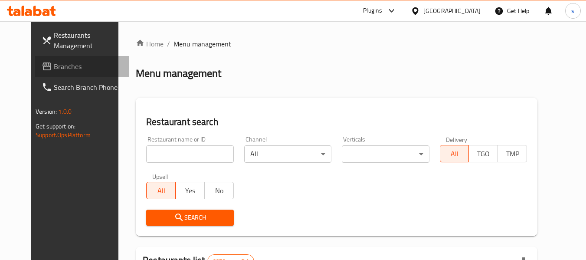
click at [54, 65] on span "Branches" at bounding box center [88, 66] width 69 height 10
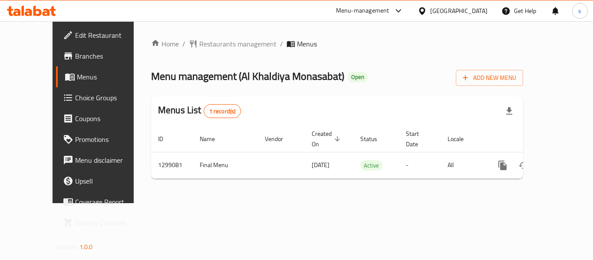
click at [478, 9] on div "[GEOGRAPHIC_DATA]" at bounding box center [458, 11] width 57 height 10
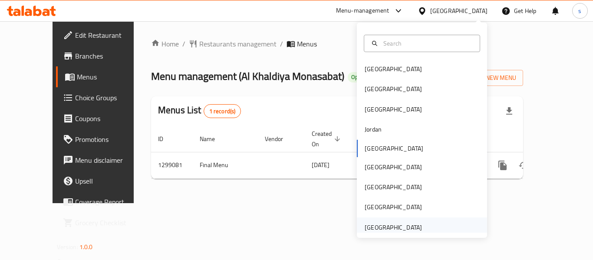
click at [402, 225] on div "[GEOGRAPHIC_DATA]" at bounding box center [393, 228] width 57 height 10
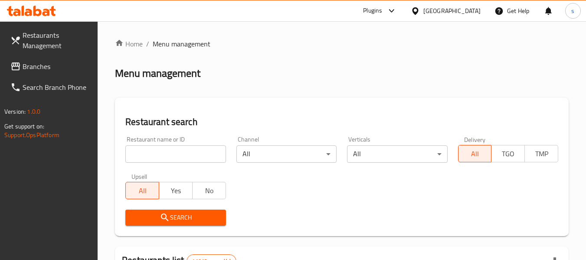
click at [51, 67] on span "Branches" at bounding box center [57, 66] width 69 height 10
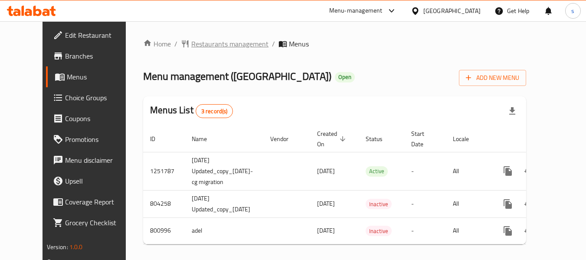
click at [191, 42] on span "Restaurants management" at bounding box center [229, 44] width 77 height 10
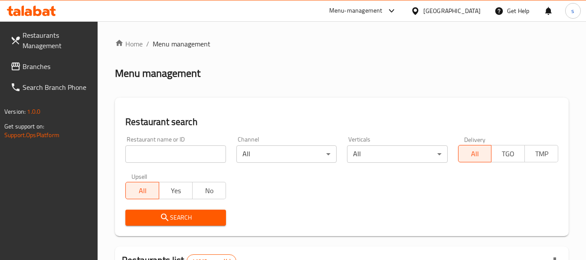
click at [56, 69] on span "Branches" at bounding box center [57, 66] width 69 height 10
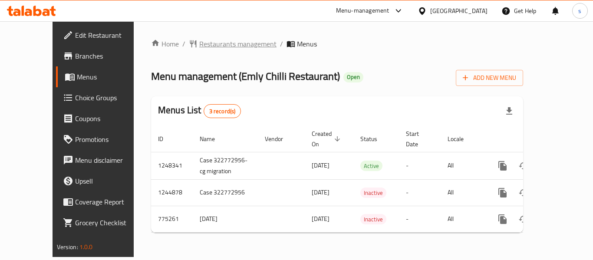
click at [210, 43] on span "Restaurants management" at bounding box center [237, 44] width 77 height 10
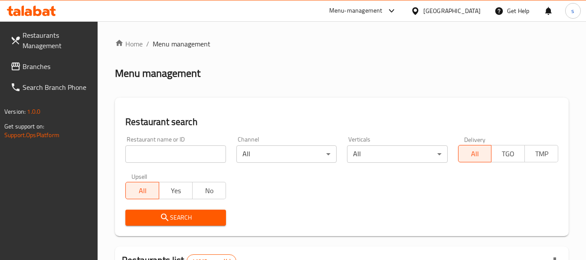
click at [46, 69] on span "Branches" at bounding box center [57, 66] width 69 height 10
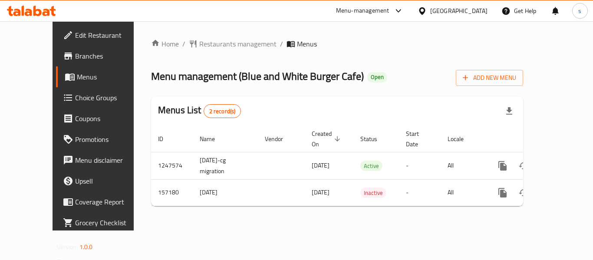
click at [452, 5] on div "[GEOGRAPHIC_DATA]" at bounding box center [453, 10] width 84 height 21
click at [452, 10] on div "[GEOGRAPHIC_DATA]" at bounding box center [458, 11] width 57 height 10
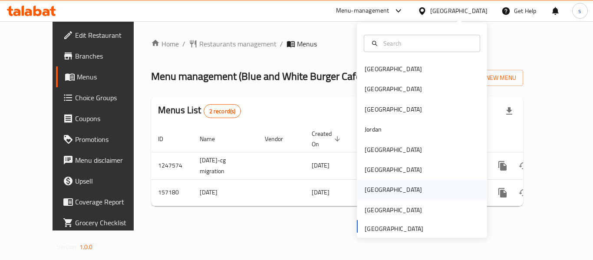
click at [384, 188] on div "Qatar" at bounding box center [422, 190] width 130 height 20
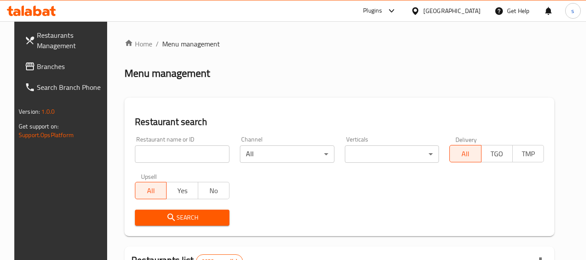
click at [44, 67] on span "Branches" at bounding box center [71, 66] width 69 height 10
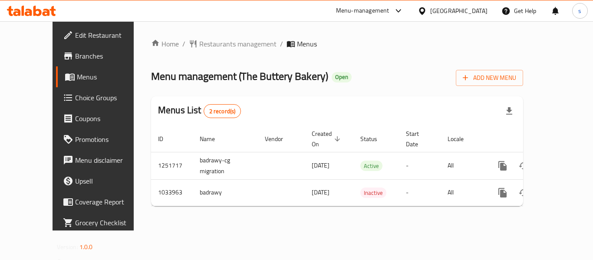
click at [474, 10] on div "[GEOGRAPHIC_DATA]" at bounding box center [458, 11] width 57 height 10
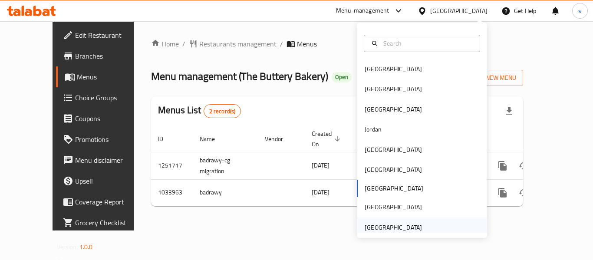
click at [406, 227] on div "[GEOGRAPHIC_DATA]" at bounding box center [393, 228] width 57 height 10
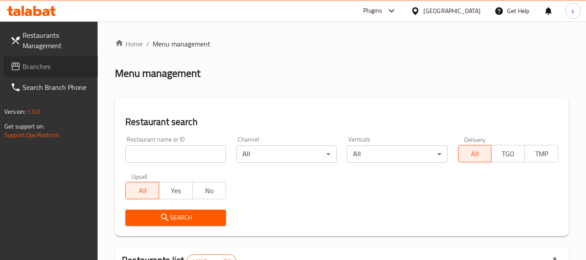
click at [43, 63] on span "Branches" at bounding box center [57, 66] width 69 height 10
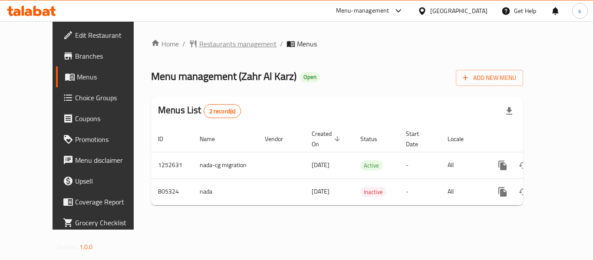
click at [205, 42] on span "Restaurants management" at bounding box center [237, 44] width 77 height 10
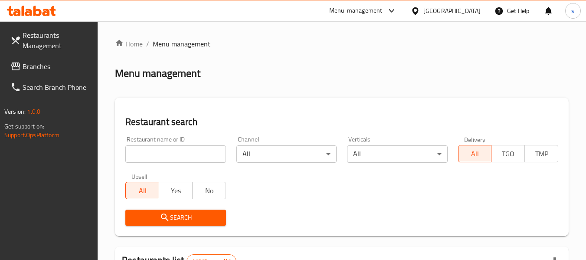
click at [52, 72] on link "Branches" at bounding box center [50, 66] width 95 height 21
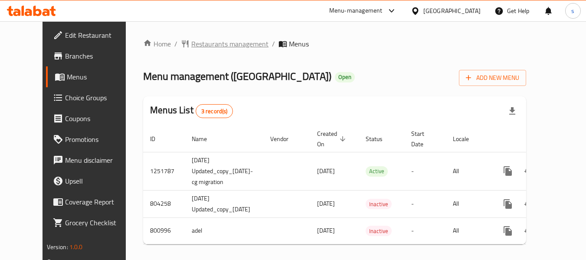
click at [216, 44] on span "Restaurants management" at bounding box center [229, 44] width 77 height 10
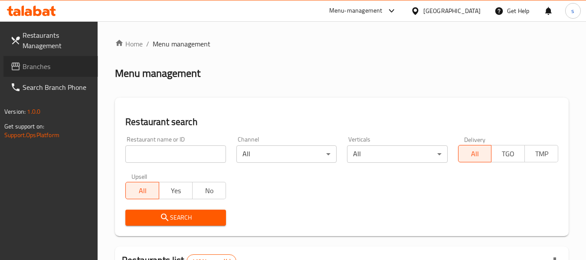
click at [45, 70] on span "Branches" at bounding box center [57, 66] width 69 height 10
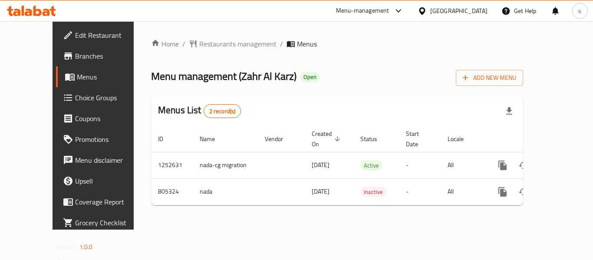
click at [448, 9] on div "[GEOGRAPHIC_DATA]" at bounding box center [458, 11] width 57 height 10
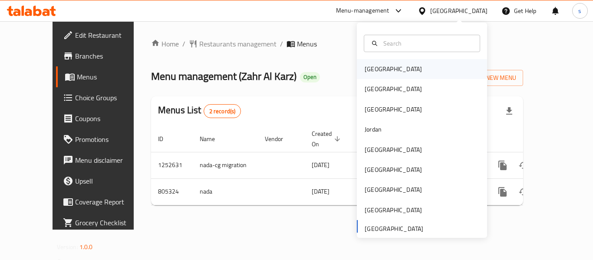
click at [376, 68] on div "[GEOGRAPHIC_DATA]" at bounding box center [393, 69] width 57 height 10
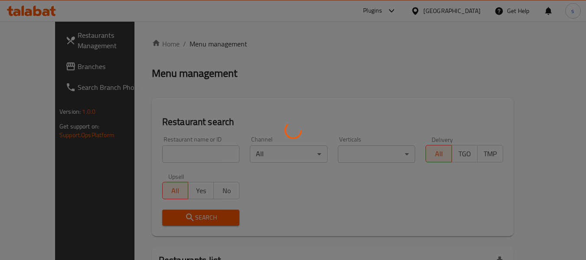
click at [48, 66] on div at bounding box center [293, 130] width 586 height 260
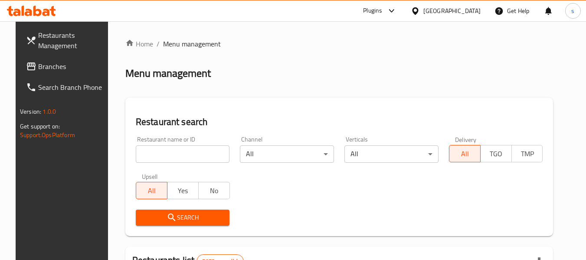
click at [48, 66] on span "Branches" at bounding box center [72, 66] width 69 height 10
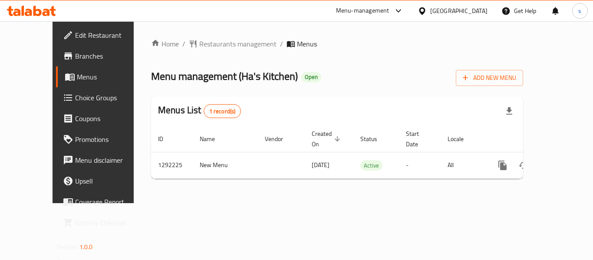
click at [476, 10] on div "[GEOGRAPHIC_DATA]" at bounding box center [458, 11] width 57 height 10
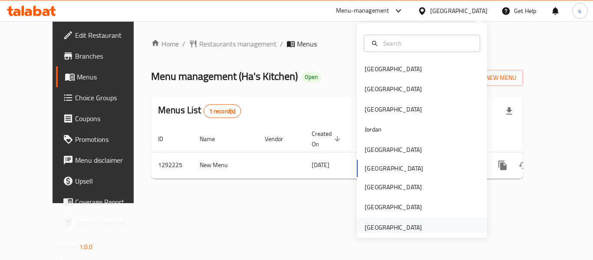
click at [402, 228] on div "[GEOGRAPHIC_DATA]" at bounding box center [393, 228] width 57 height 10
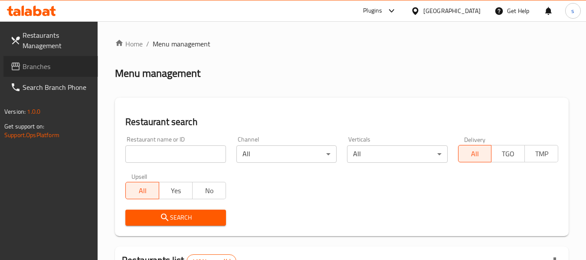
click at [41, 69] on span "Branches" at bounding box center [57, 66] width 69 height 10
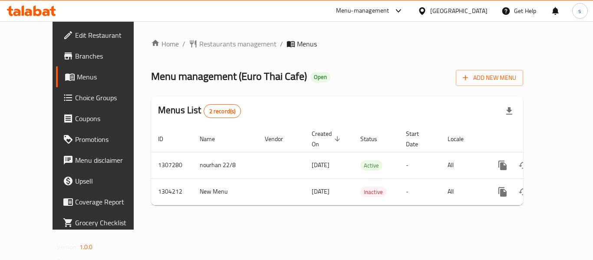
click at [425, 8] on icon at bounding box center [422, 10] width 6 height 7
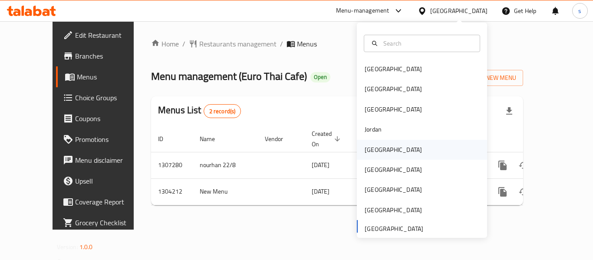
click at [383, 147] on div "[GEOGRAPHIC_DATA]" at bounding box center [393, 150] width 71 height 20
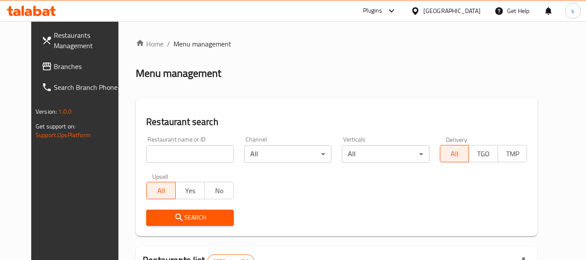
click at [54, 69] on span "Branches" at bounding box center [88, 66] width 69 height 10
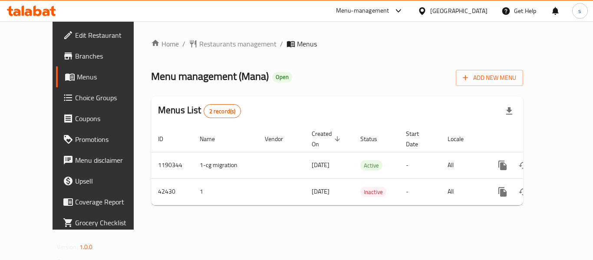
click at [425, 10] on icon at bounding box center [422, 10] width 6 height 7
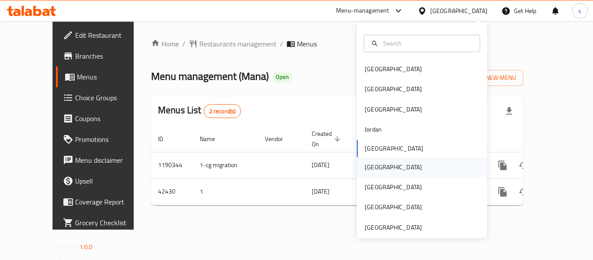
click at [376, 168] on div "[GEOGRAPHIC_DATA]" at bounding box center [393, 167] width 71 height 20
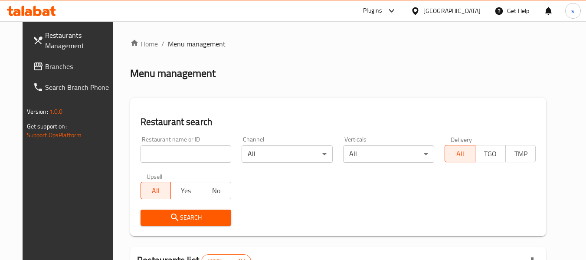
click at [54, 66] on span "Branches" at bounding box center [79, 66] width 69 height 10
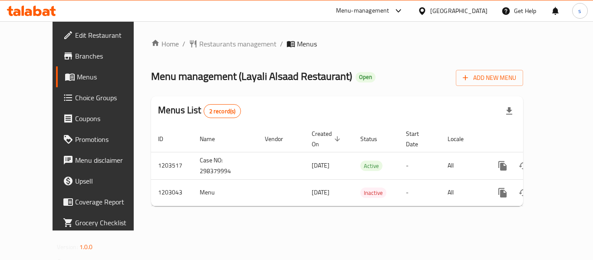
click at [430, 11] on div at bounding box center [424, 11] width 13 height 10
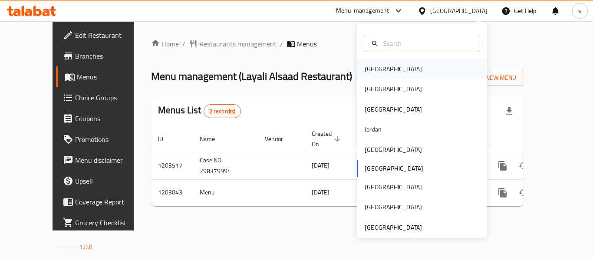
click at [389, 73] on div "[GEOGRAPHIC_DATA]" at bounding box center [422, 69] width 130 height 20
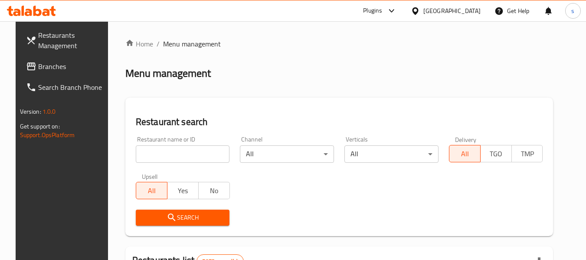
click at [40, 67] on span "Branches" at bounding box center [72, 66] width 69 height 10
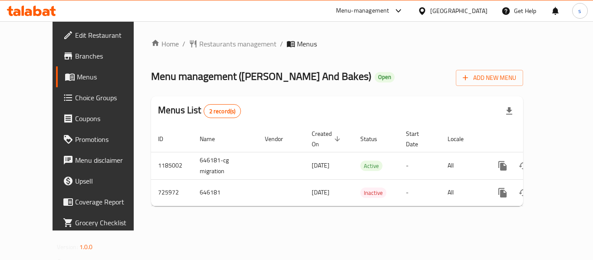
drag, startPoint x: 458, startPoint y: 9, endPoint x: 455, endPoint y: 14, distance: 5.7
click at [427, 9] on icon at bounding box center [422, 11] width 9 height 9
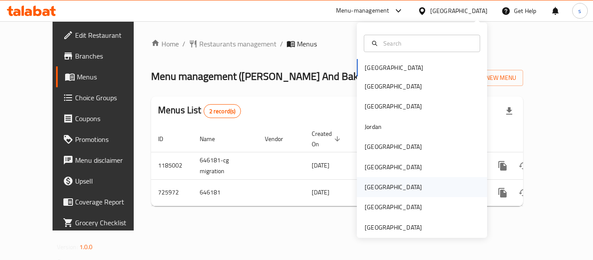
click at [384, 185] on div "[GEOGRAPHIC_DATA]" at bounding box center [422, 187] width 130 height 20
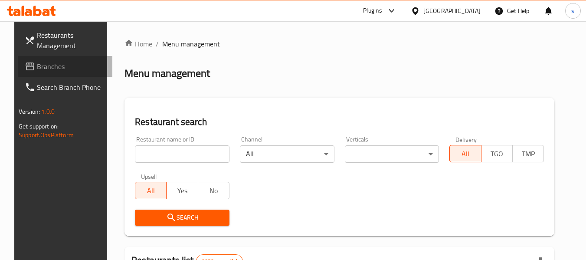
click at [56, 56] on link "Branches" at bounding box center [65, 66] width 95 height 21
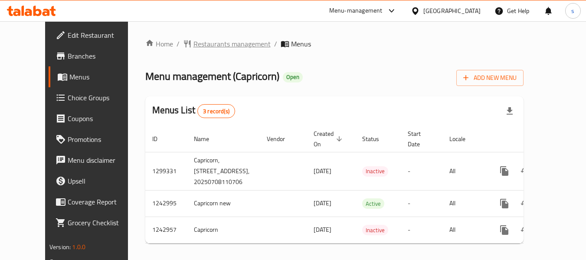
click at [214, 40] on span "Restaurants management" at bounding box center [232, 44] width 77 height 10
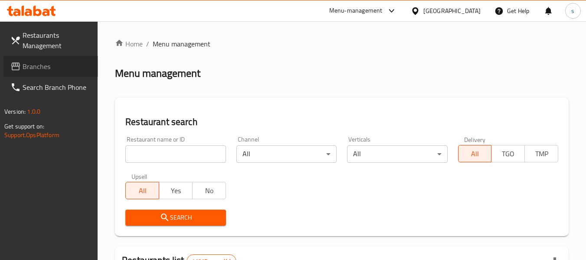
click at [34, 68] on span "Branches" at bounding box center [57, 66] width 69 height 10
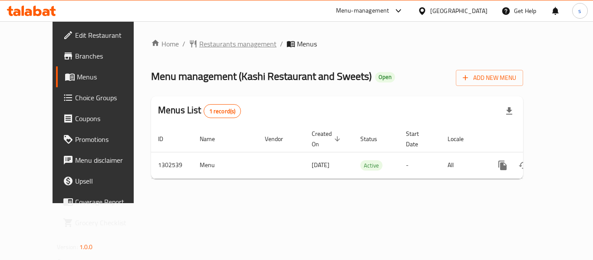
click at [236, 44] on span "Restaurants management" at bounding box center [237, 44] width 77 height 10
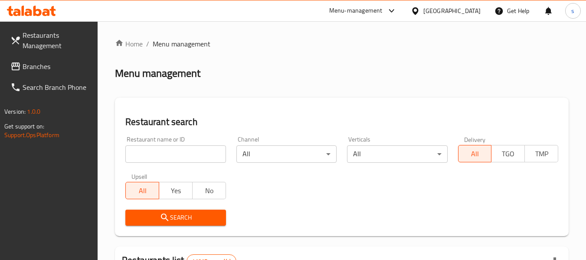
click at [53, 66] on span "Branches" at bounding box center [57, 66] width 69 height 10
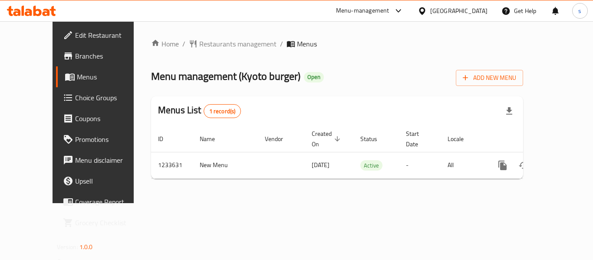
click at [430, 8] on div at bounding box center [424, 11] width 13 height 10
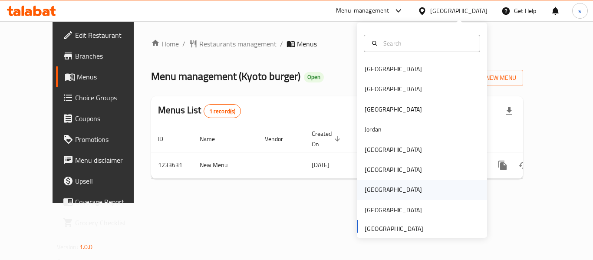
click at [383, 187] on div "[GEOGRAPHIC_DATA]" at bounding box center [422, 190] width 130 height 20
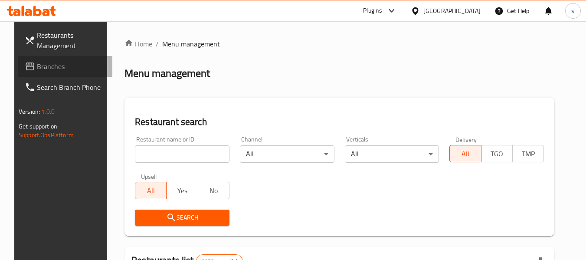
click at [60, 69] on span "Branches" at bounding box center [71, 66] width 69 height 10
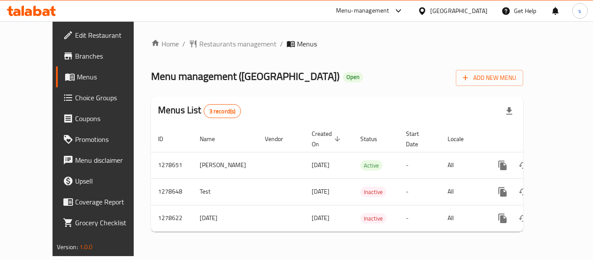
click at [425, 9] on icon at bounding box center [422, 10] width 6 height 7
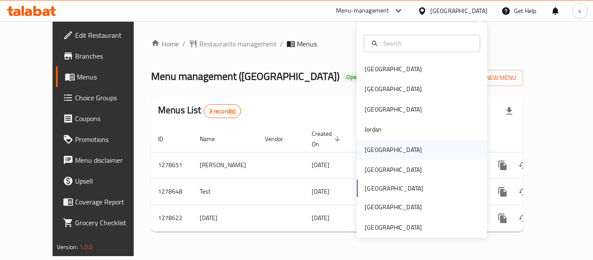
click at [393, 152] on div "[GEOGRAPHIC_DATA]" at bounding box center [422, 150] width 130 height 20
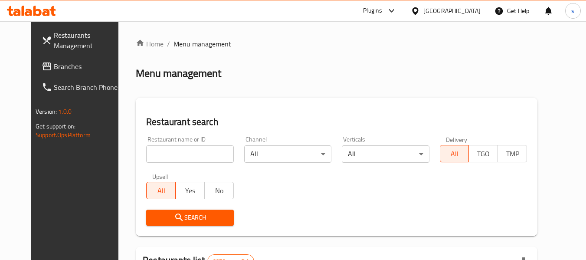
click at [54, 66] on span "Branches" at bounding box center [88, 66] width 69 height 10
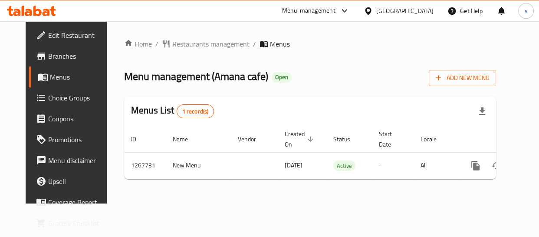
click at [402, 7] on div "[GEOGRAPHIC_DATA]" at bounding box center [404, 11] width 57 height 10
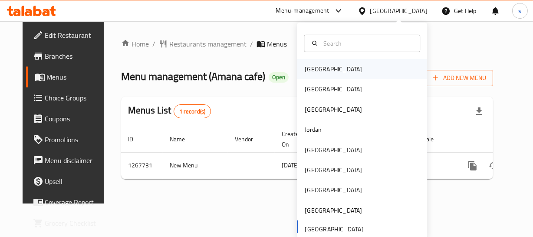
click at [328, 69] on div "[GEOGRAPHIC_DATA]" at bounding box center [362, 69] width 130 height 20
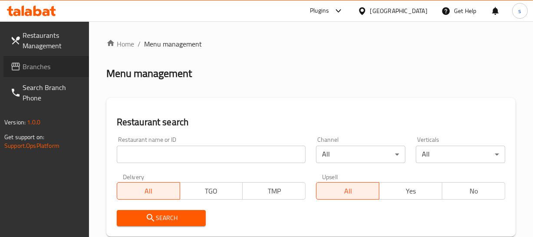
click at [53, 63] on span "Branches" at bounding box center [52, 66] width 59 height 10
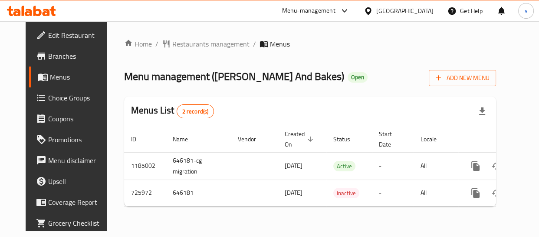
click at [425, 8] on div "[GEOGRAPHIC_DATA]" at bounding box center [404, 11] width 57 height 10
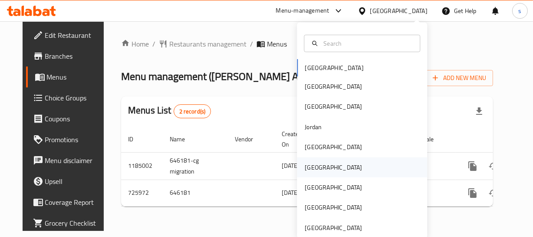
click at [324, 173] on div "[GEOGRAPHIC_DATA]" at bounding box center [362, 167] width 130 height 20
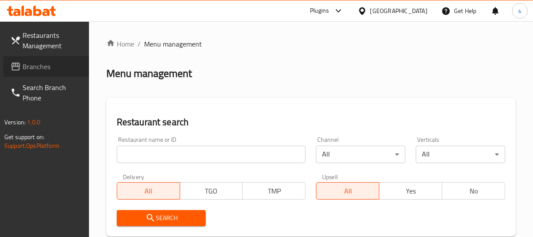
click at [55, 63] on span "Branches" at bounding box center [52, 66] width 59 height 10
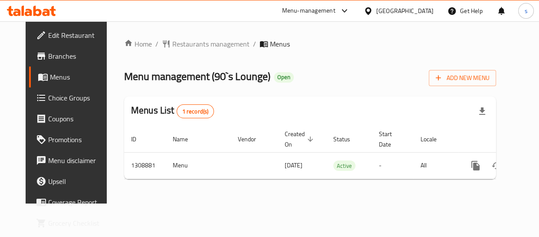
click at [422, 12] on div "Oman" at bounding box center [404, 11] width 57 height 10
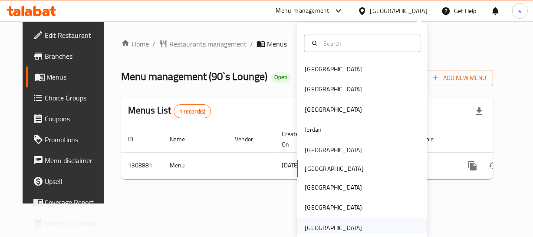
click at [344, 224] on div "[GEOGRAPHIC_DATA]" at bounding box center [333, 228] width 57 height 10
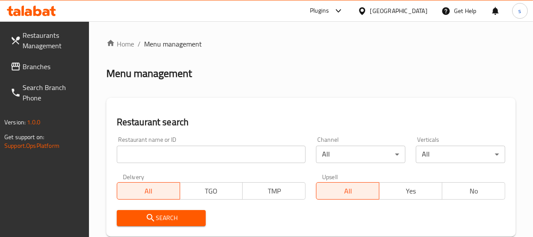
click at [65, 66] on span "Branches" at bounding box center [52, 66] width 59 height 10
